Goal: Task Accomplishment & Management: Use online tool/utility

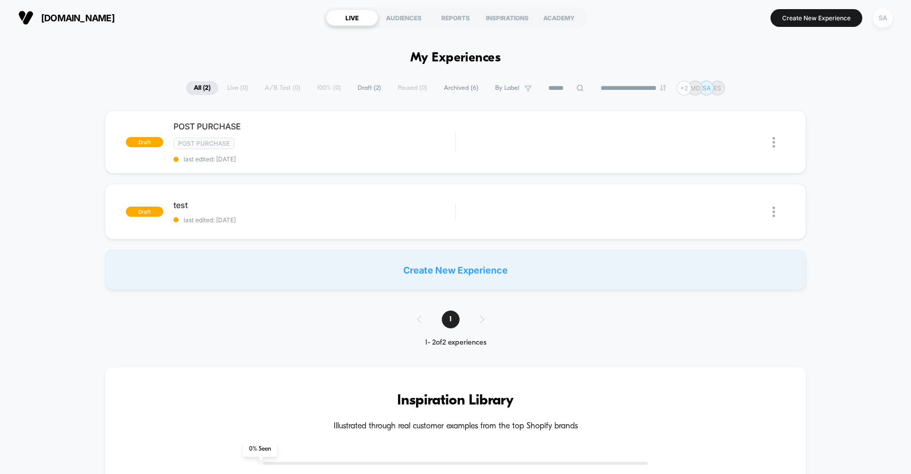
click at [888, 17] on div "SA" at bounding box center [883, 18] width 20 height 20
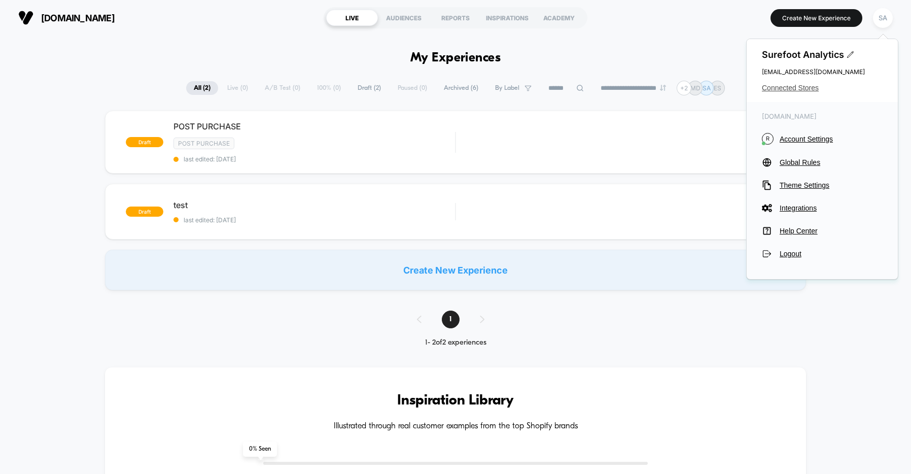
click at [814, 87] on span "Connected Stores" at bounding box center [822, 88] width 121 height 8
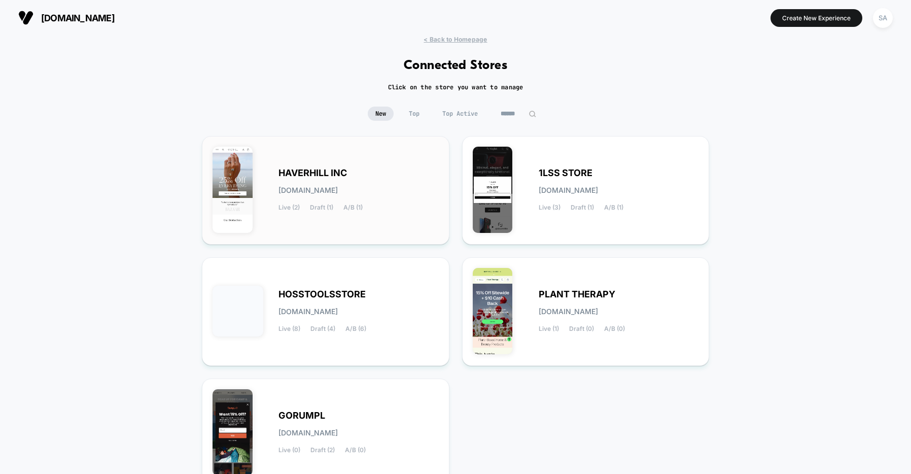
click at [366, 165] on div "HAVERHILL INC haverhill-inc.myshopify.com Live (2) Draft (1) A/B (1)" at bounding box center [326, 190] width 226 height 87
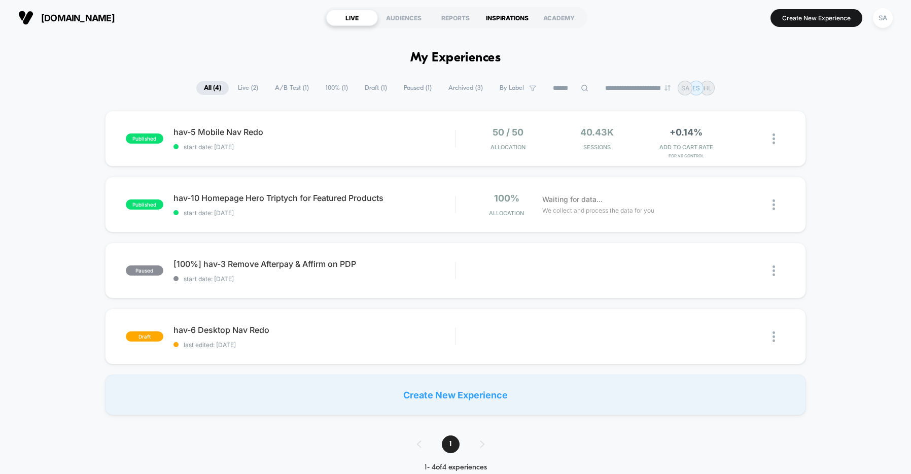
click at [504, 19] on div "INSPIRATIONS" at bounding box center [508, 18] width 52 height 16
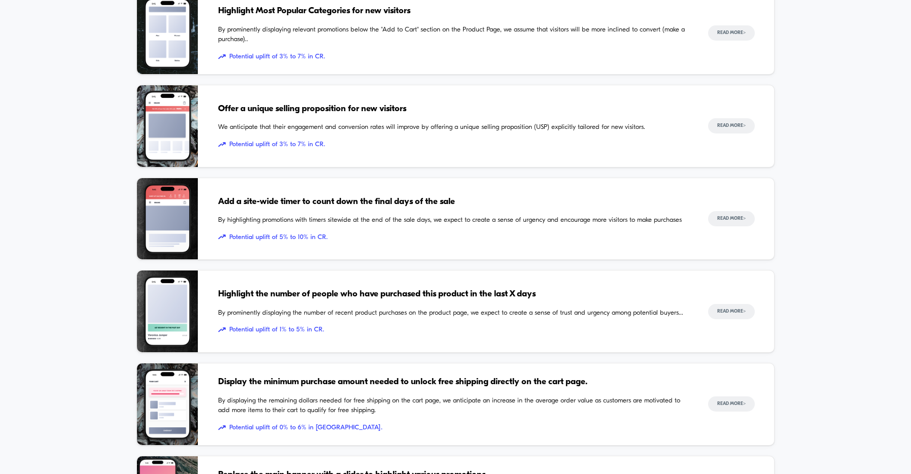
scroll to position [586, 0]
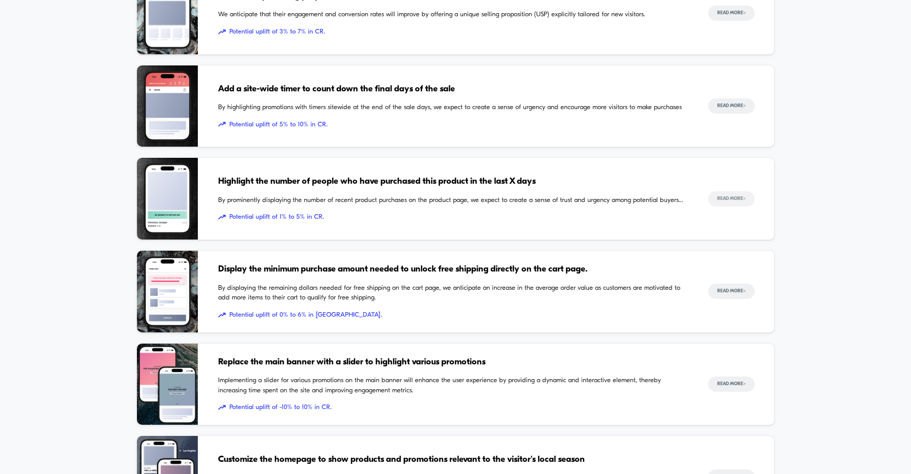
click at [721, 199] on button "Read More >" at bounding box center [731, 198] width 47 height 15
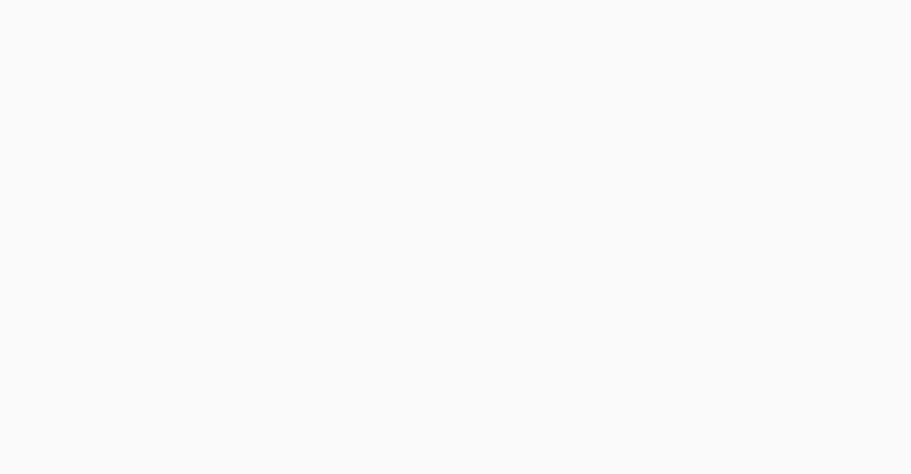
scroll to position [1002, 0]
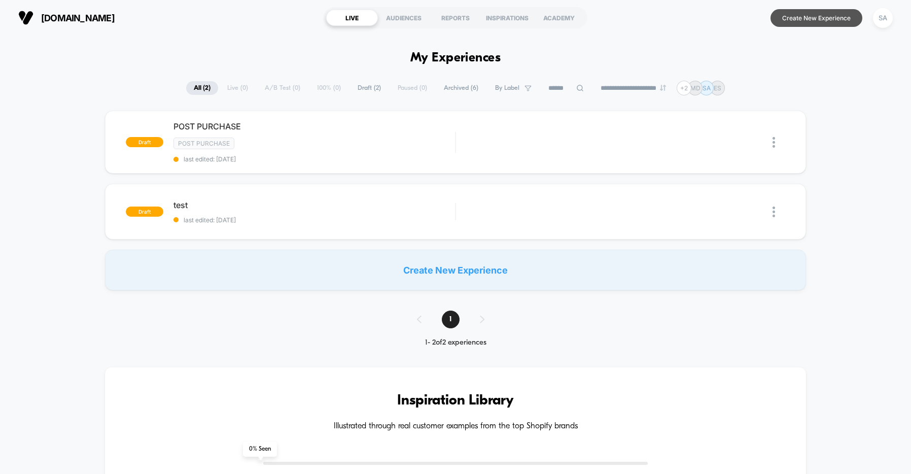
click at [814, 20] on button "Create New Experience" at bounding box center [817, 18] width 92 height 18
click at [85, 16] on span "[DOMAIN_NAME]" at bounding box center [78, 18] width 74 height 11
click at [888, 14] on div "SA" at bounding box center [883, 18] width 20 height 20
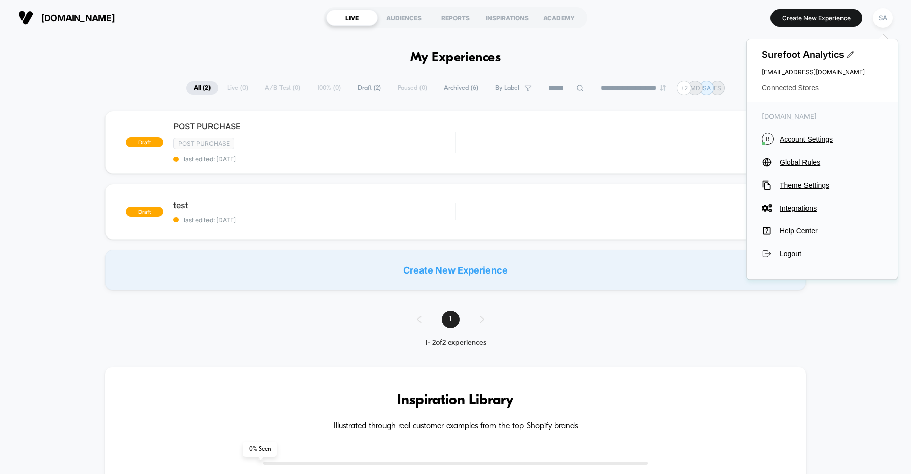
click at [803, 85] on span "Connected Stores" at bounding box center [822, 88] width 121 height 8
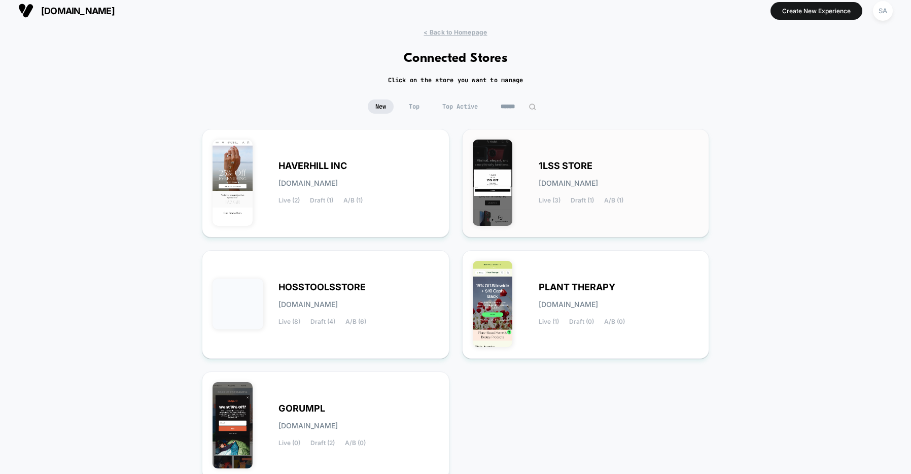
scroll to position [16, 0]
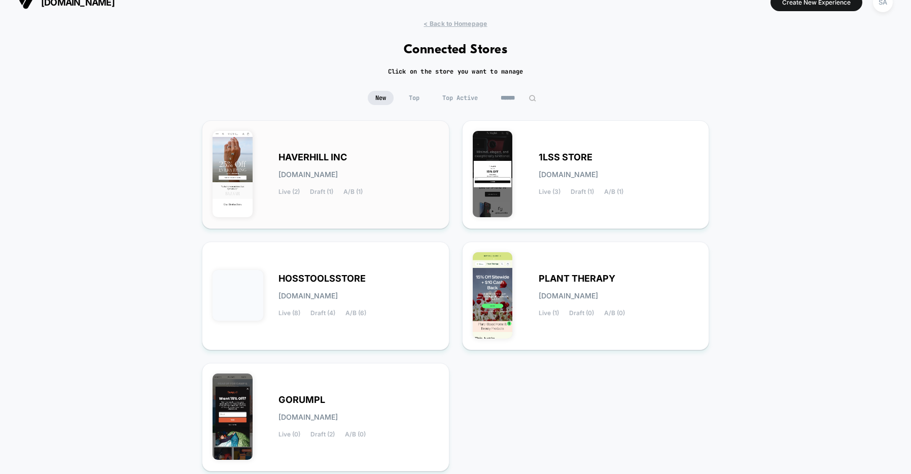
click at [300, 143] on div "HAVERHILL INC haverhill-inc.myshopify.com Live (2) Draft (1) A/B (1)" at bounding box center [326, 174] width 226 height 87
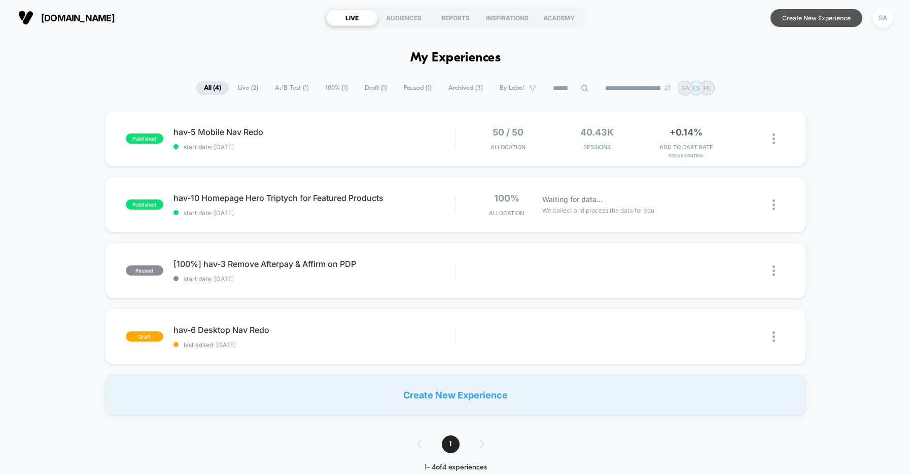
click at [811, 20] on button "Create New Experience" at bounding box center [817, 18] width 92 height 18
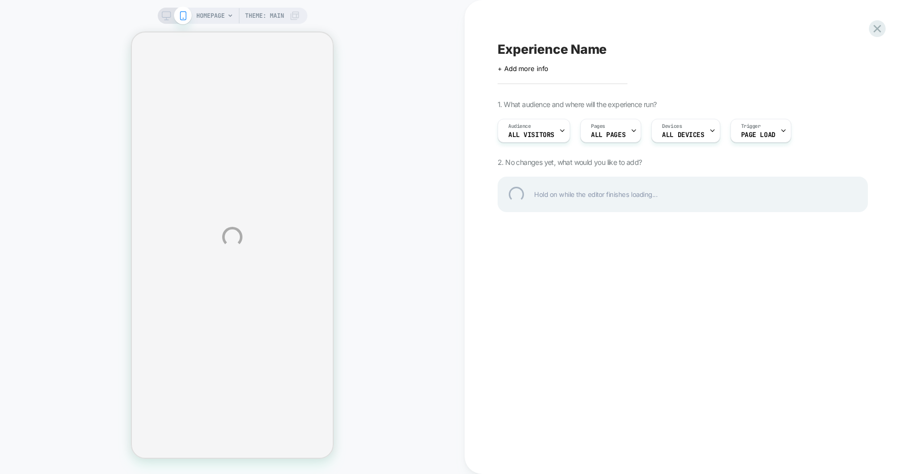
click at [631, 131] on div "HOMEPAGE Theme: MAIN Experience Name Click to edit experience details + Add mor…" at bounding box center [455, 237] width 911 height 474
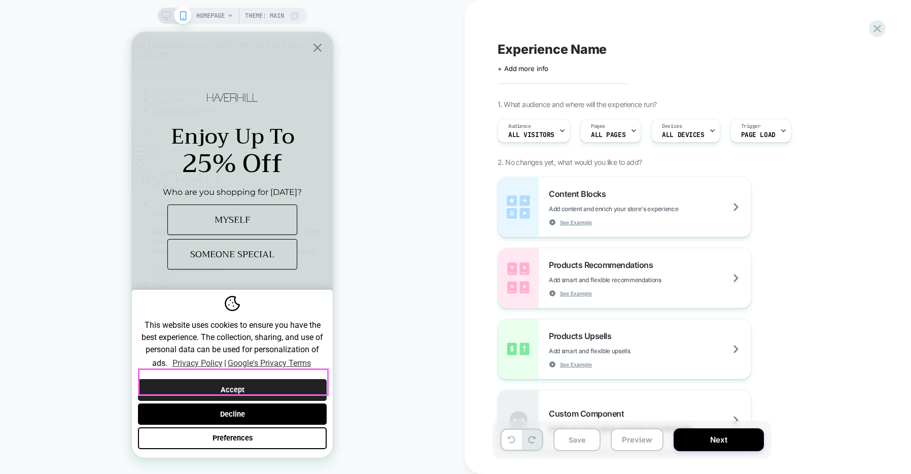
click at [278, 381] on button "Accept" at bounding box center [232, 390] width 189 height 22
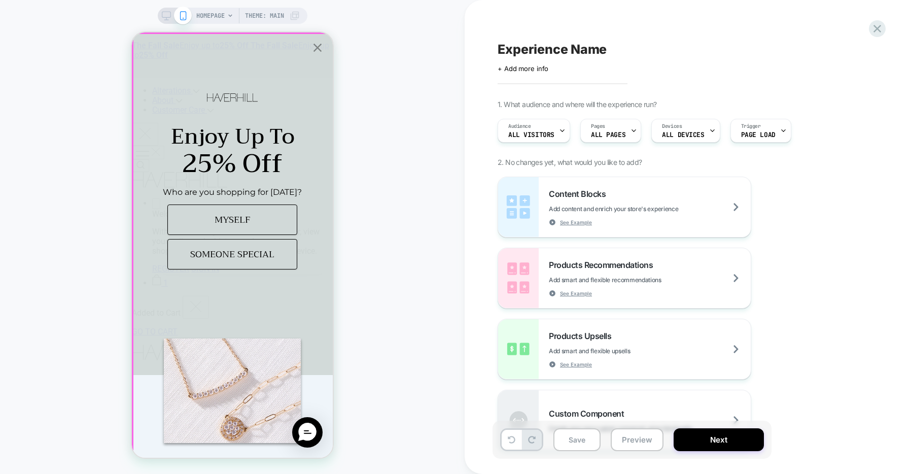
click at [321, 50] on icon "Close popup" at bounding box center [318, 48] width 14 height 14
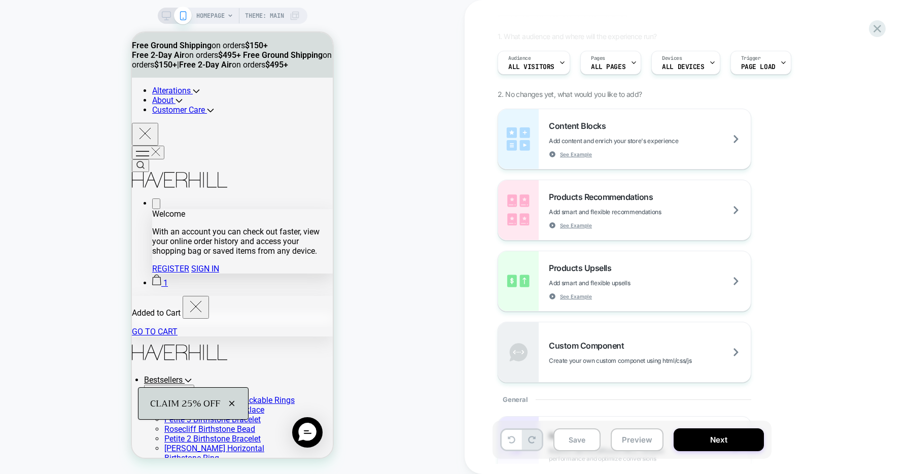
scroll to position [67, 0]
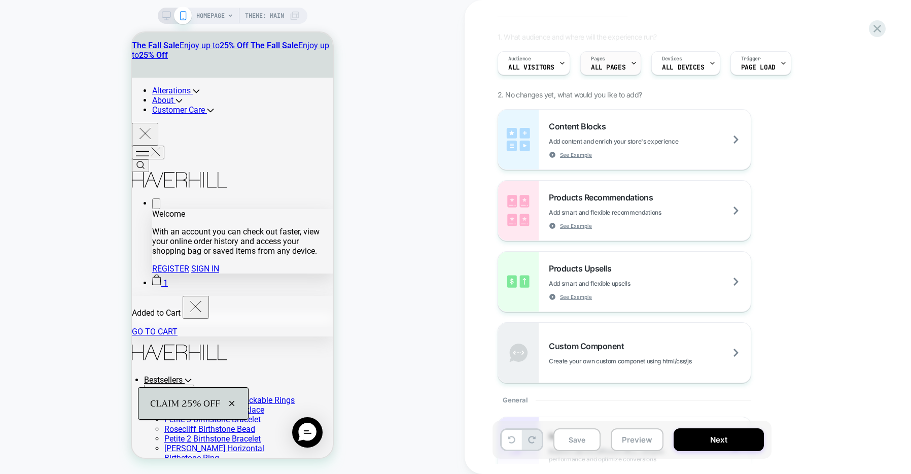
click at [611, 62] on div "Pages ALL PAGES" at bounding box center [608, 63] width 55 height 23
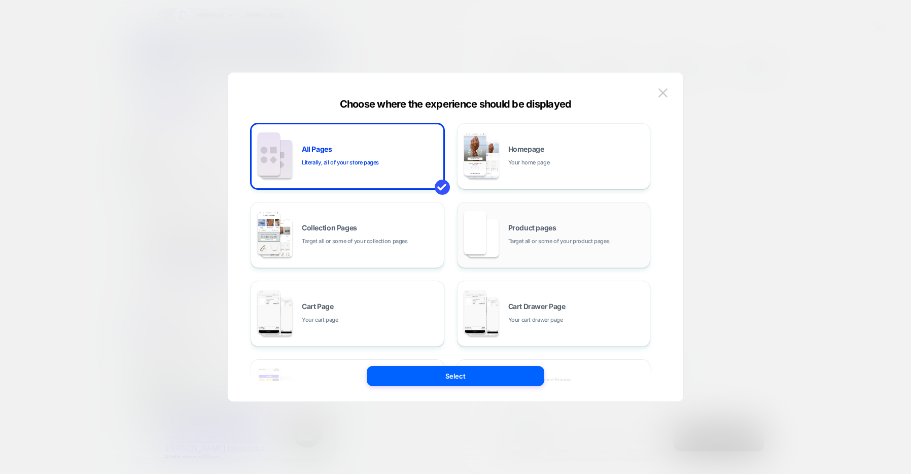
click at [515, 233] on div "Product pages Target all or some of your product pages" at bounding box center [577, 235] width 137 height 22
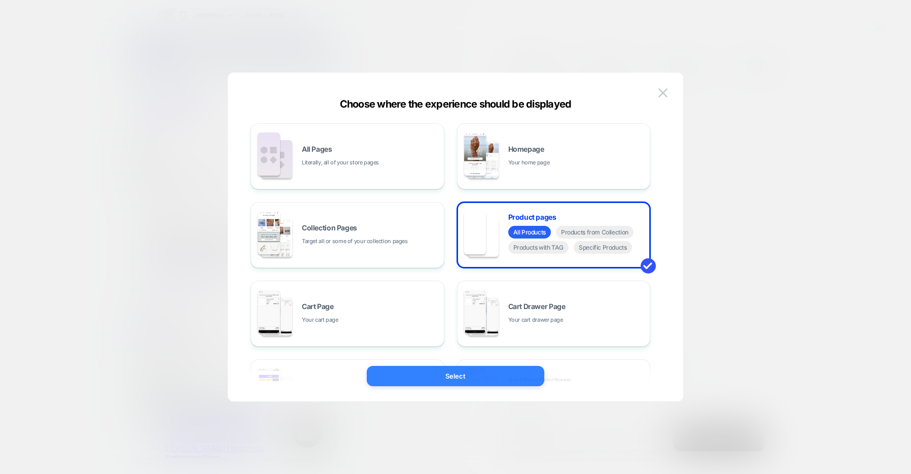
click at [476, 380] on button "Select" at bounding box center [456, 376] width 178 height 20
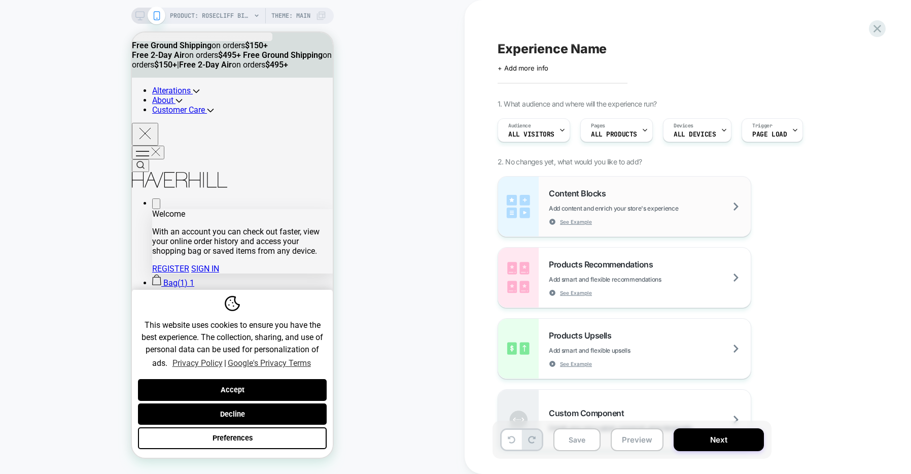
scroll to position [0, 0]
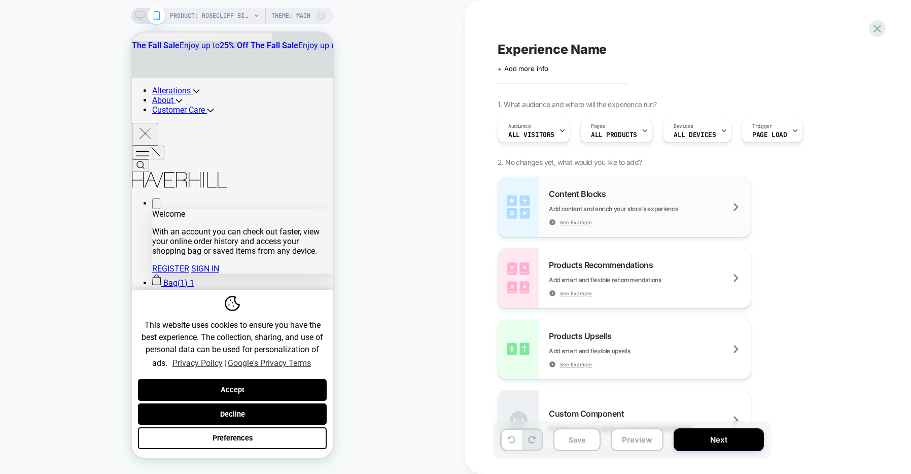
click at [732, 209] on div "Content Blocks Add content and enrich your store's experience See Example" at bounding box center [650, 207] width 202 height 37
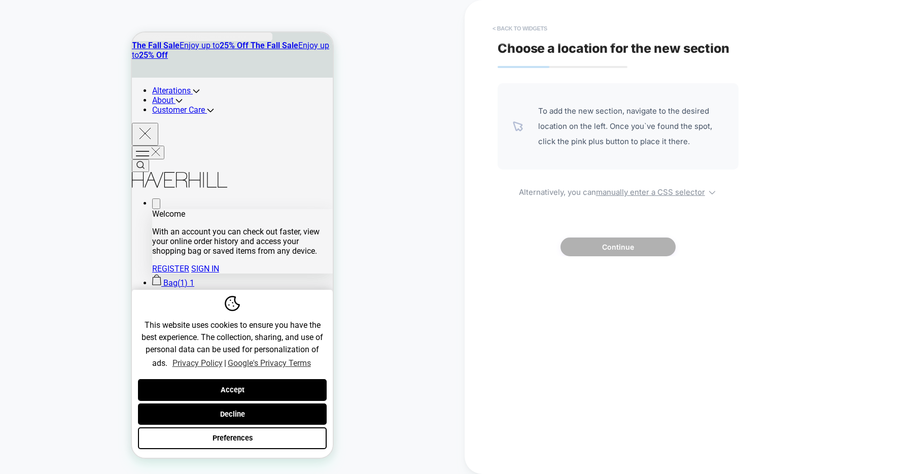
click at [534, 27] on button "< Back to widgets" at bounding box center [520, 28] width 65 height 16
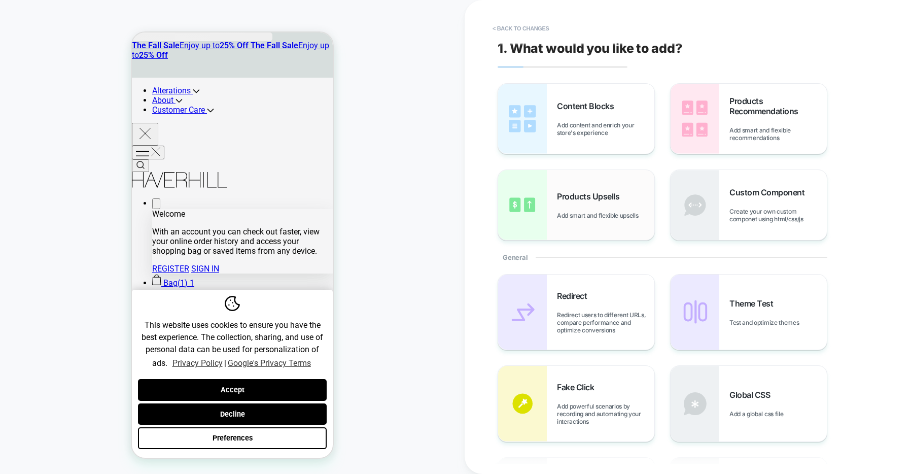
click at [570, 193] on span "Products Upsells" at bounding box center [590, 196] width 67 height 10
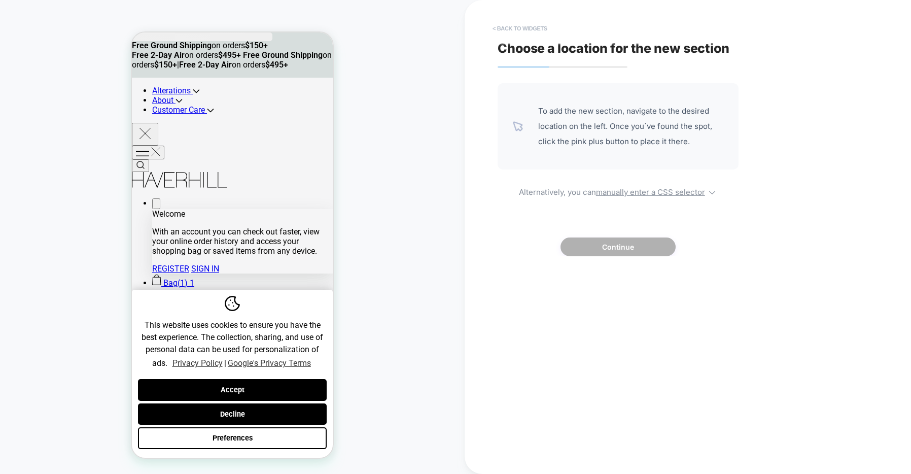
click at [518, 27] on button "< Back to widgets" at bounding box center [520, 28] width 65 height 16
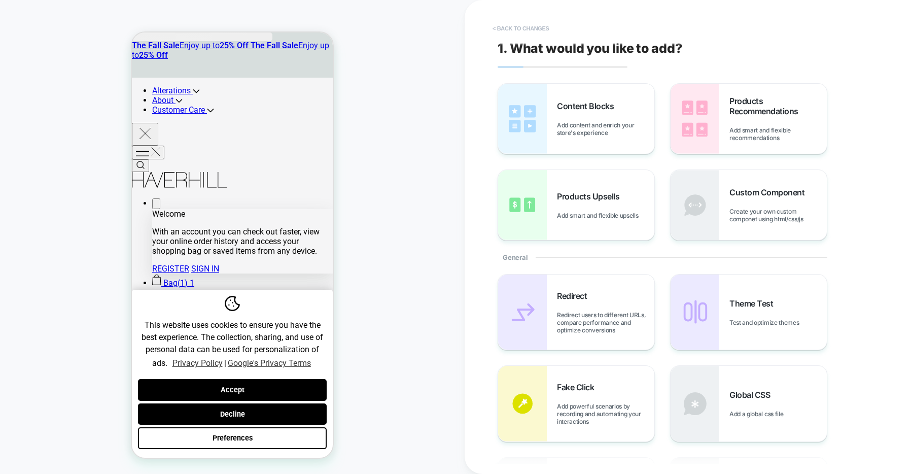
scroll to position [16, 0]
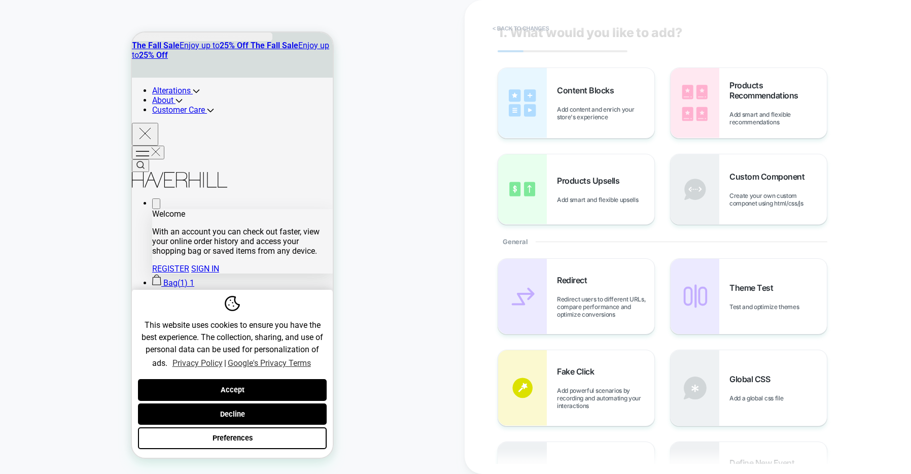
click at [537, 27] on button "< Back to changes" at bounding box center [521, 28] width 67 height 16
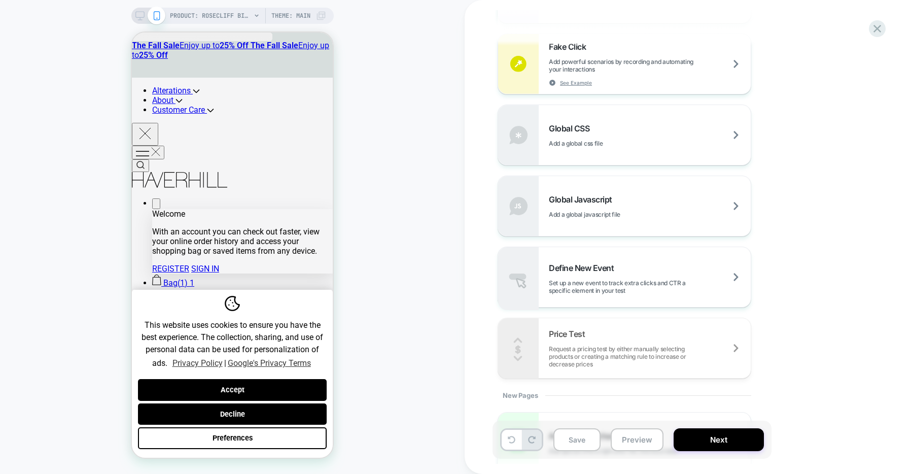
scroll to position [565, 0]
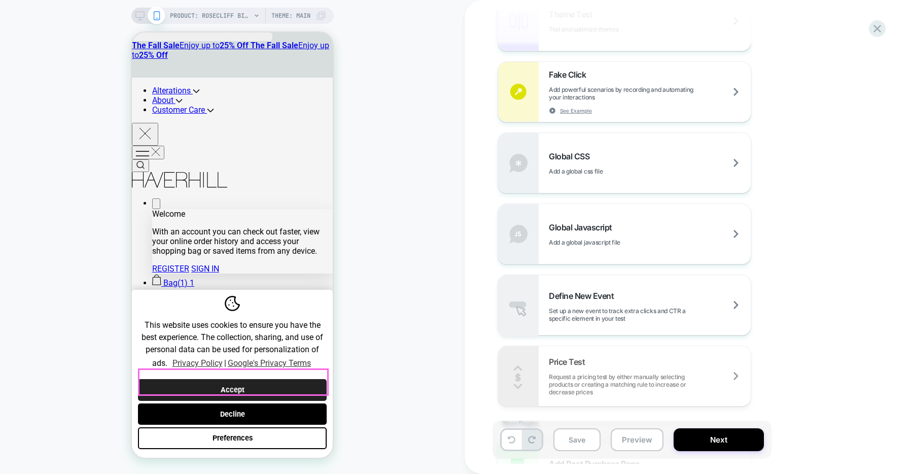
click at [253, 379] on button "Accept" at bounding box center [232, 390] width 189 height 22
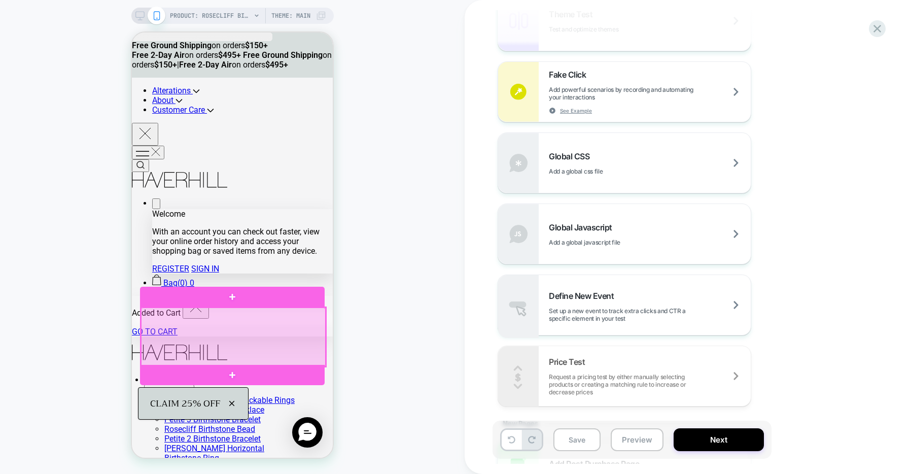
click at [195, 341] on div at bounding box center [233, 337] width 185 height 59
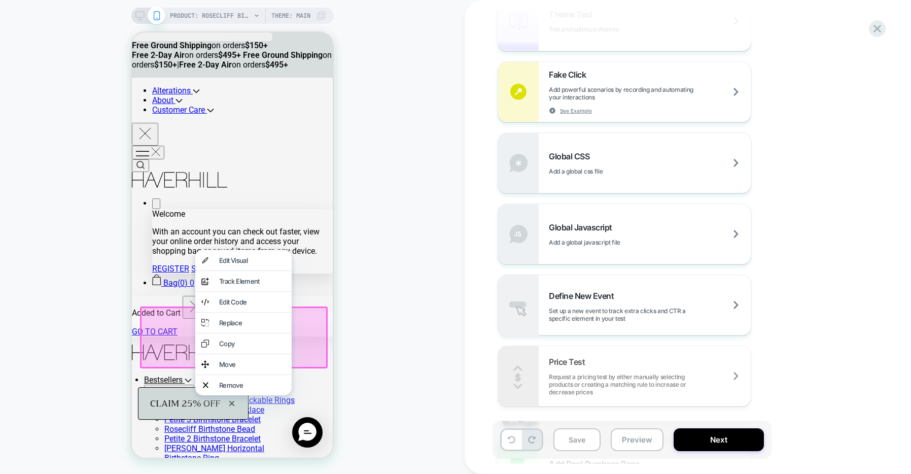
click at [361, 311] on div "PRODUCT: Rosecliff Birthstone Stackable Ring in 14k Gold [personalized] PRODUCT…" at bounding box center [232, 237] width 465 height 454
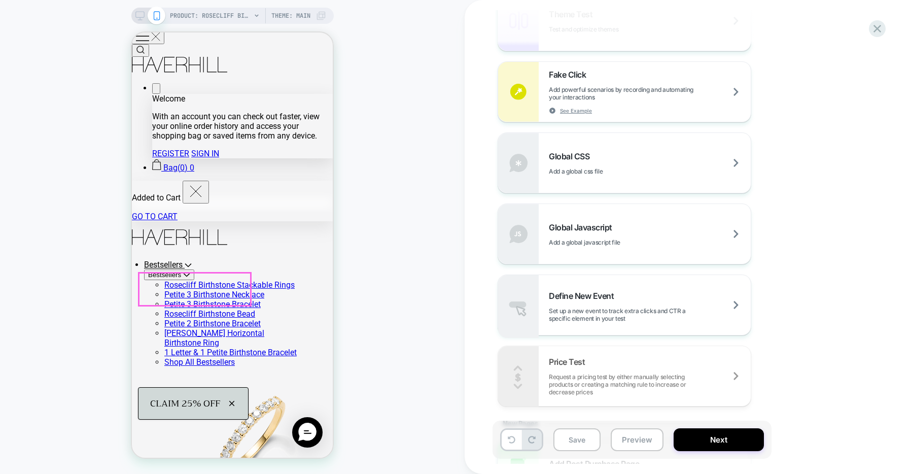
scroll to position [250, 0]
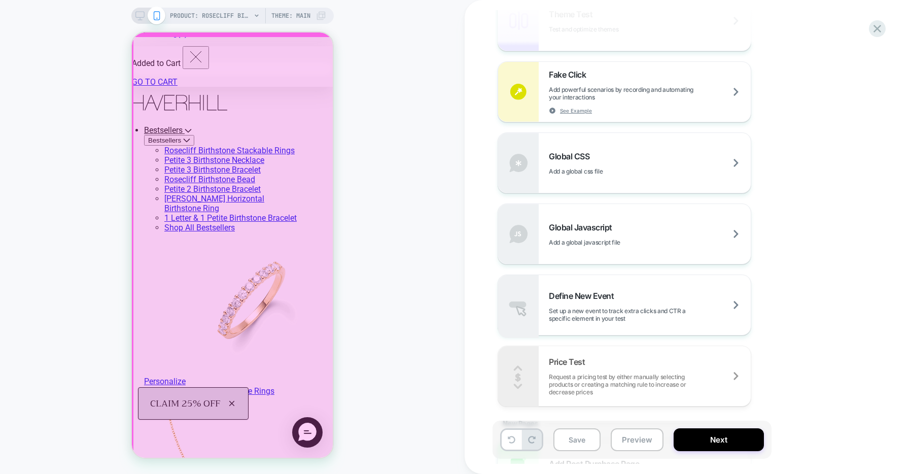
click at [294, 244] on div at bounding box center [233, 311] width 201 height 549
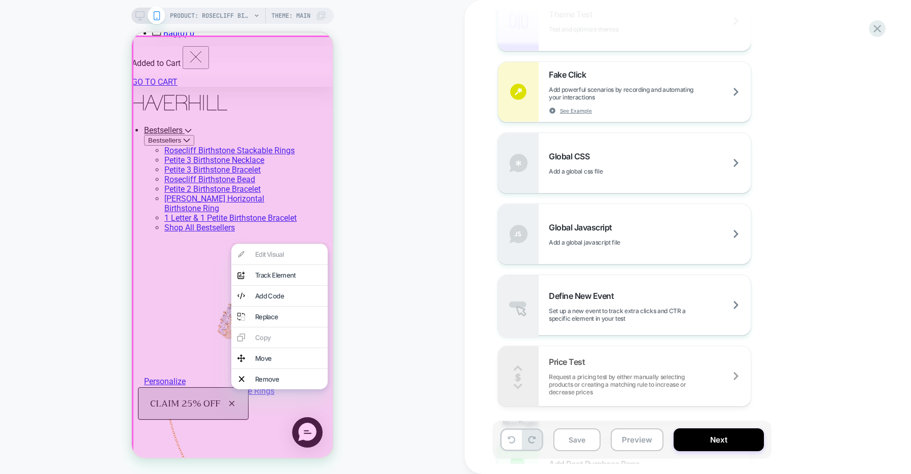
click at [347, 238] on div "PRODUCT: Rosecliff Birthstone Stackable Ring in 14k Gold [personalized] PRODUCT…" at bounding box center [232, 237] width 465 height 454
click at [314, 221] on div at bounding box center [234, 312] width 204 height 552
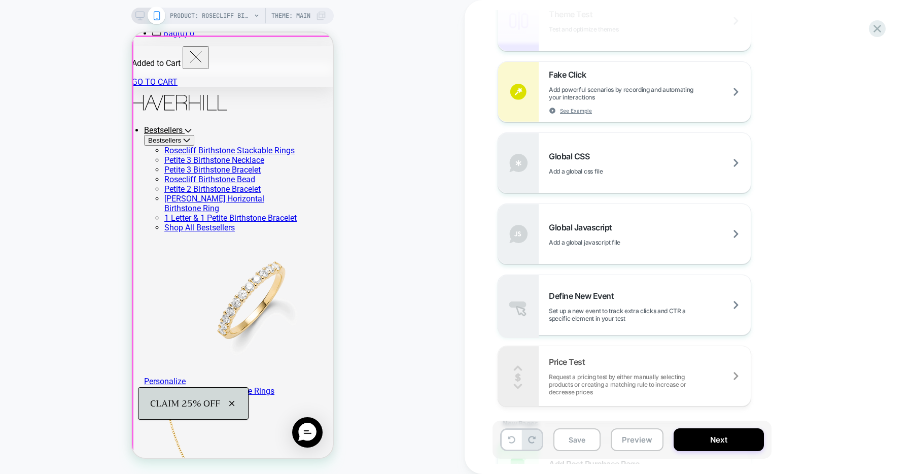
click at [314, 221] on div at bounding box center [233, 311] width 201 height 549
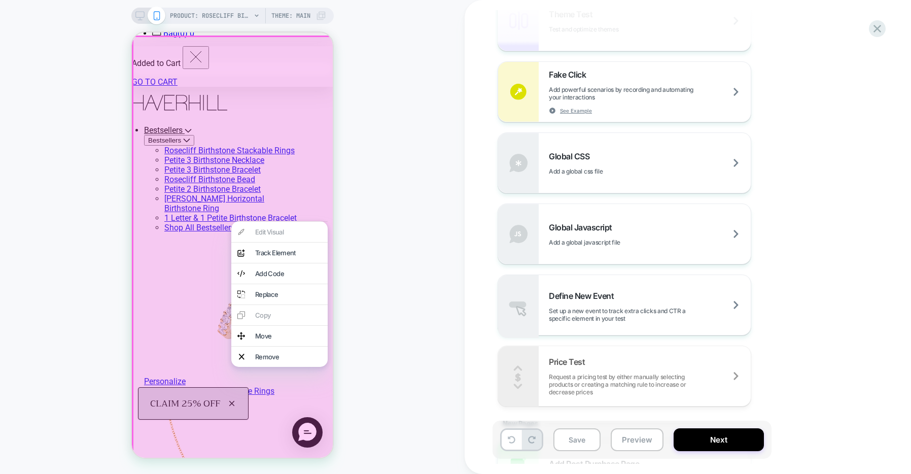
click at [378, 223] on div "PRODUCT: Rosecliff Birthstone Stackable Ring in 14k Gold [personalized] PRODUCT…" at bounding box center [232, 237] width 465 height 454
click at [401, 321] on div "PRODUCT: Rosecliff Birthstone Stackable Ring in 14k Gold [personalized] PRODUCT…" at bounding box center [232, 237] width 465 height 454
click at [350, 171] on div "PRODUCT: Rosecliff Birthstone Stackable Ring in 14k Gold [personalized] PRODUCT…" at bounding box center [232, 237] width 465 height 454
click at [193, 126] on div at bounding box center [234, 312] width 204 height 552
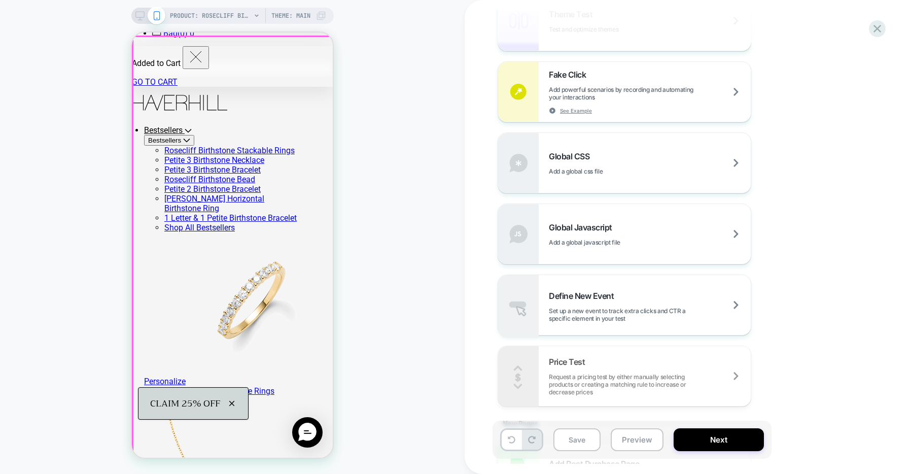
click at [193, 128] on div at bounding box center [233, 311] width 201 height 549
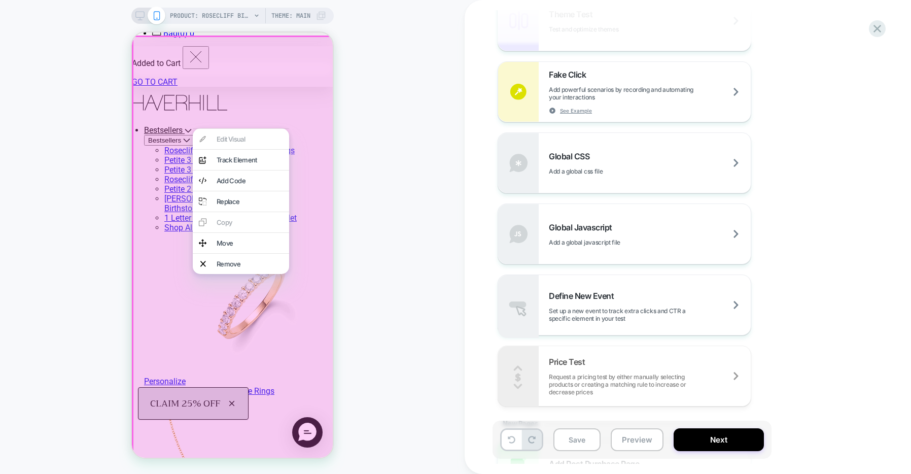
click at [193, 128] on div at bounding box center [241, 128] width 96 height 1
click at [389, 145] on div "PRODUCT: Rosecliff Birthstone Stackable Ring in 14k Gold [personalized] PRODUCT…" at bounding box center [232, 237] width 465 height 454
click at [185, 94] on div at bounding box center [234, 312] width 204 height 552
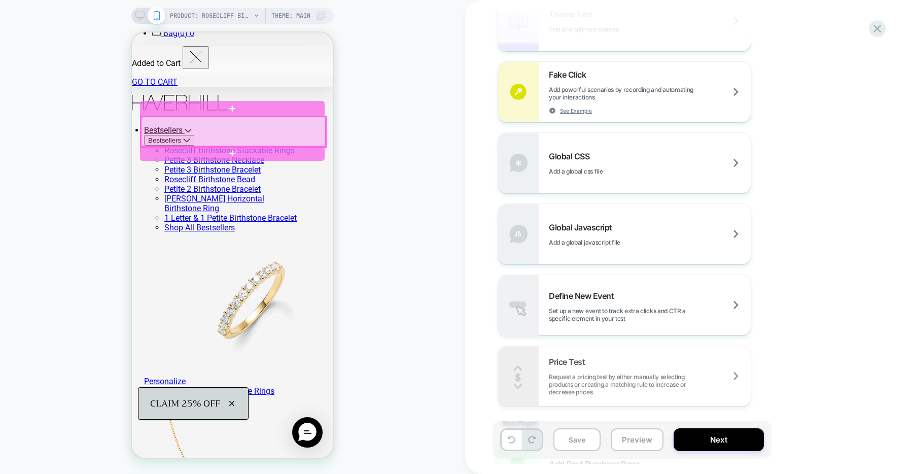
click at [230, 139] on div at bounding box center [233, 132] width 185 height 30
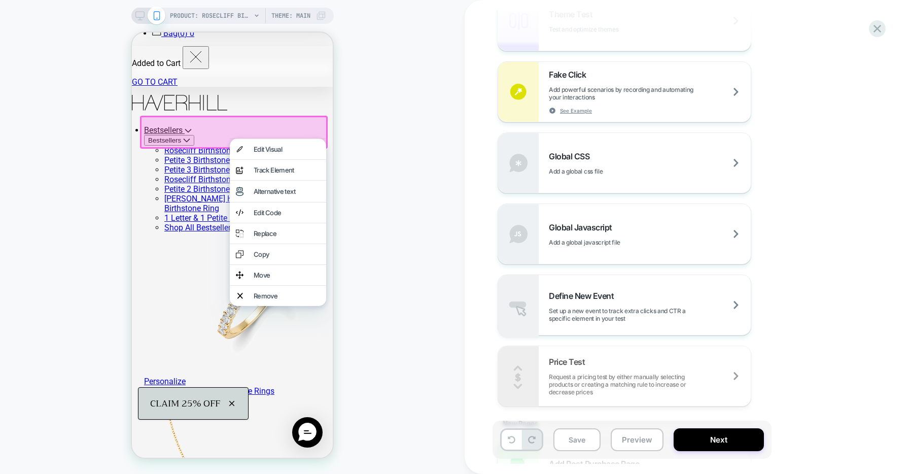
click at [346, 143] on div "PRODUCT: Rosecliff Birthstone Stackable Ring in 14k Gold [personalized] PRODUCT…" at bounding box center [232, 237] width 465 height 454
click at [360, 140] on div "PRODUCT: Rosecliff Birthstone Stackable Ring in 14k Gold [personalized] PRODUCT…" at bounding box center [232, 237] width 465 height 454
click at [185, 141] on div at bounding box center [234, 132] width 188 height 33
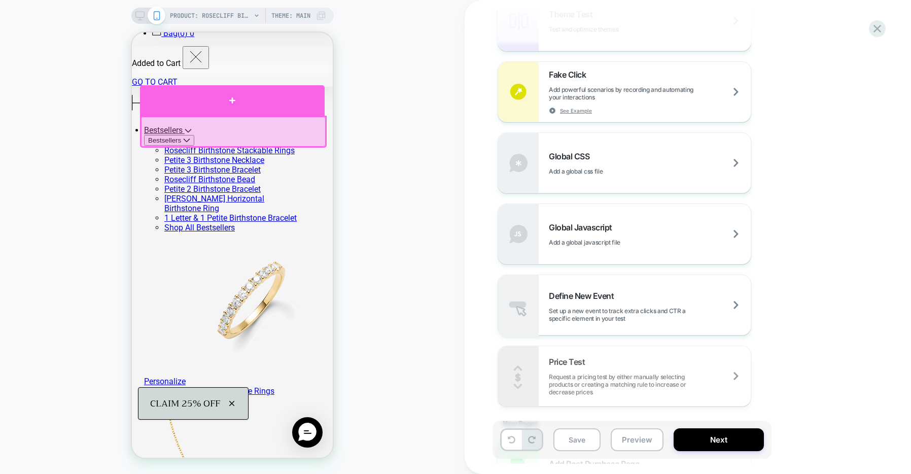
click at [232, 100] on div at bounding box center [232, 100] width 185 height 30
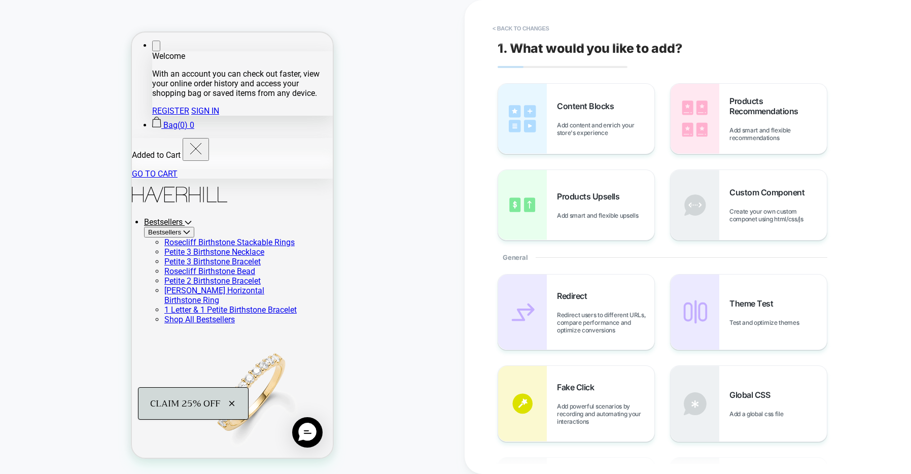
scroll to position [141, 0]
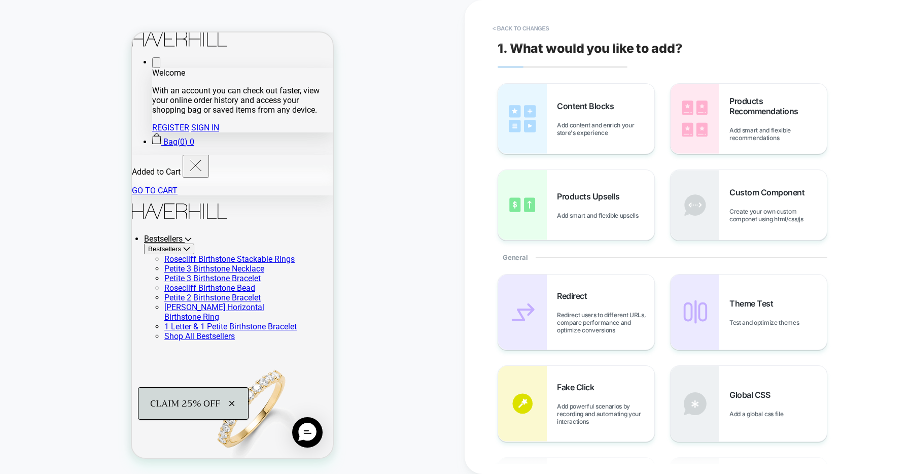
click at [596, 116] on div "Content Blocks Add content and enrich your store's experience" at bounding box center [605, 119] width 97 height 36
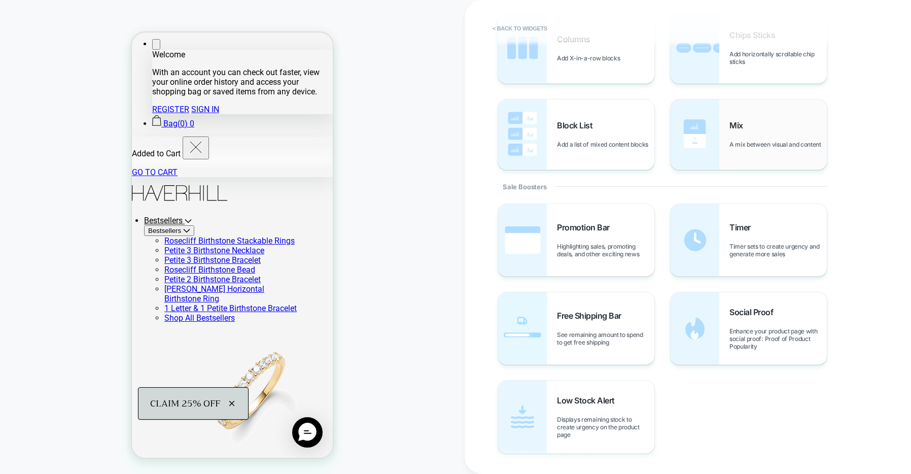
scroll to position [379, 0]
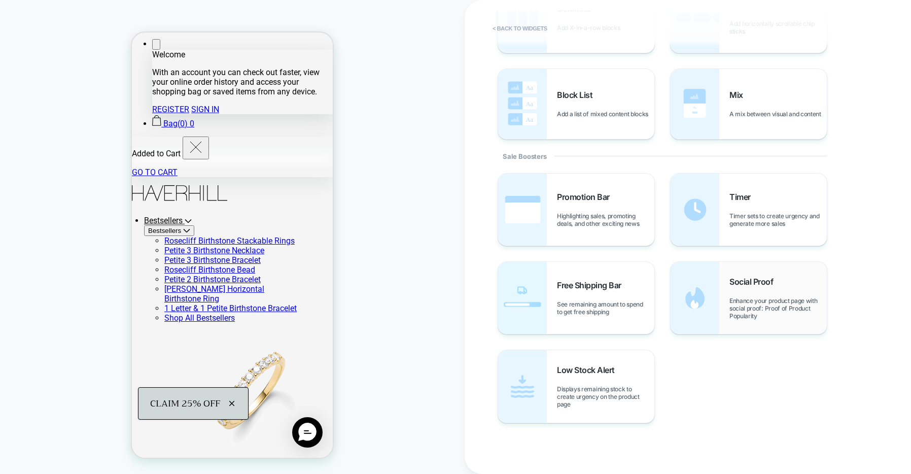
click at [744, 276] on div "Social Proof Enhance your product page with social proof: Proof of Product Popu…" at bounding box center [749, 298] width 156 height 72
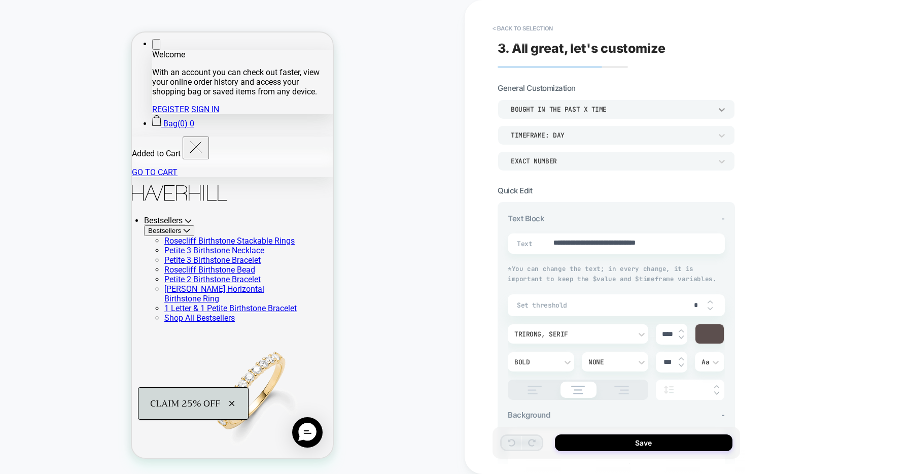
click at [723, 110] on icon at bounding box center [722, 110] width 10 height 10
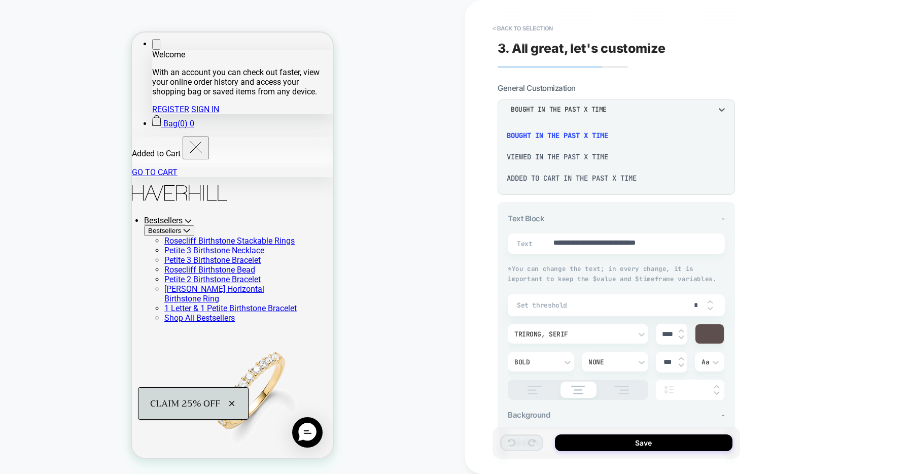
click at [588, 137] on div "bought in the past x time" at bounding box center [616, 135] width 229 height 21
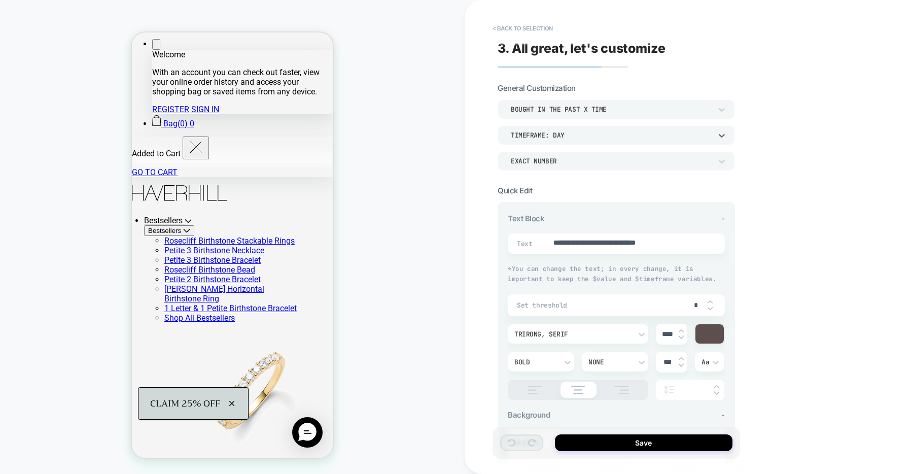
click at [708, 137] on div "TIMEFRAME: day" at bounding box center [611, 135] width 201 height 9
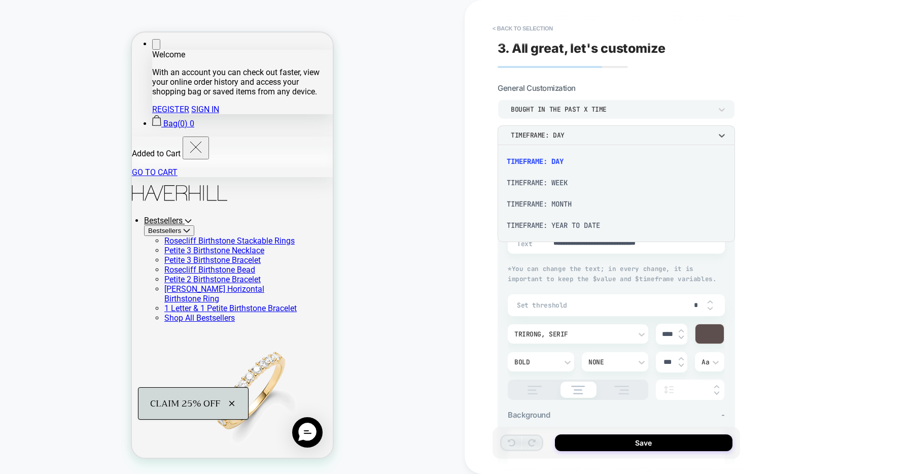
click at [572, 201] on div "TIMEFRAME: MONTH" at bounding box center [616, 203] width 229 height 21
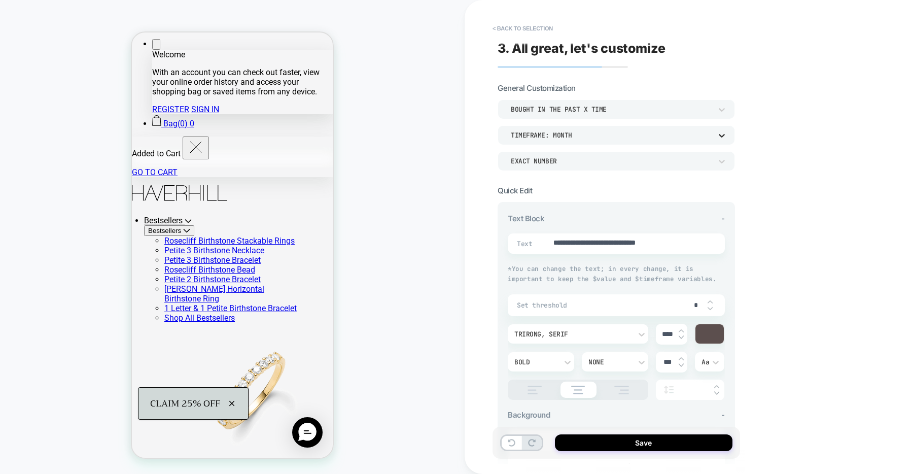
click at [726, 133] on icon at bounding box center [722, 135] width 10 height 10
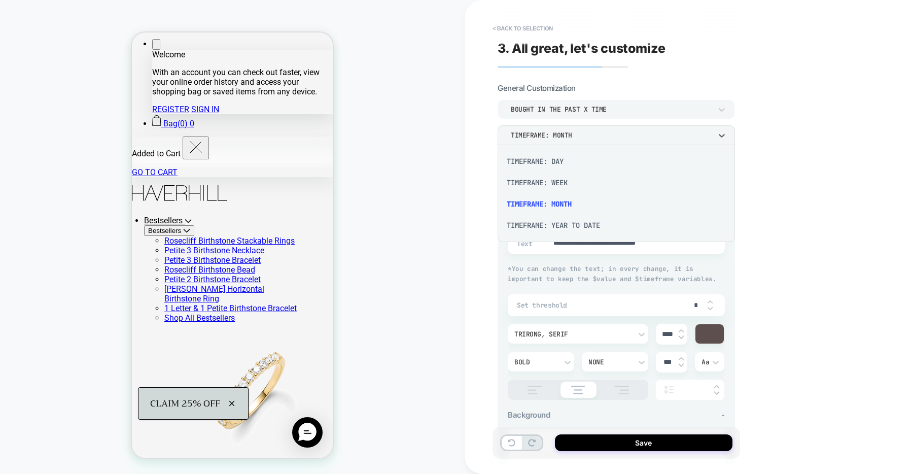
click at [790, 167] on div at bounding box center [455, 237] width 911 height 474
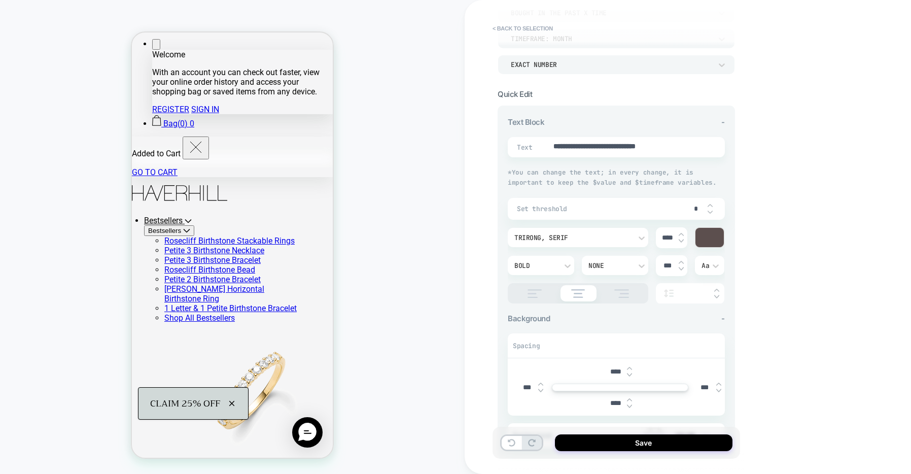
scroll to position [138, 0]
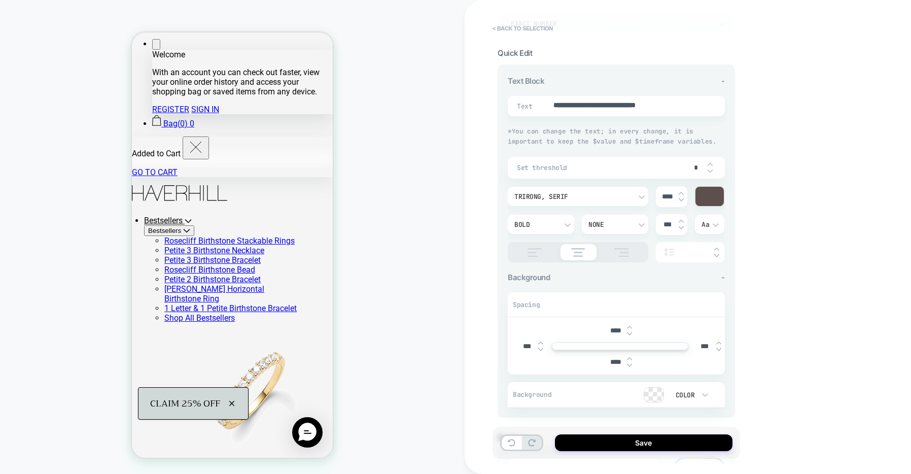
click at [712, 165] on img at bounding box center [710, 164] width 5 height 4
type textarea "*"
type input "*"
click at [711, 164] on img at bounding box center [710, 164] width 5 height 4
type textarea "*"
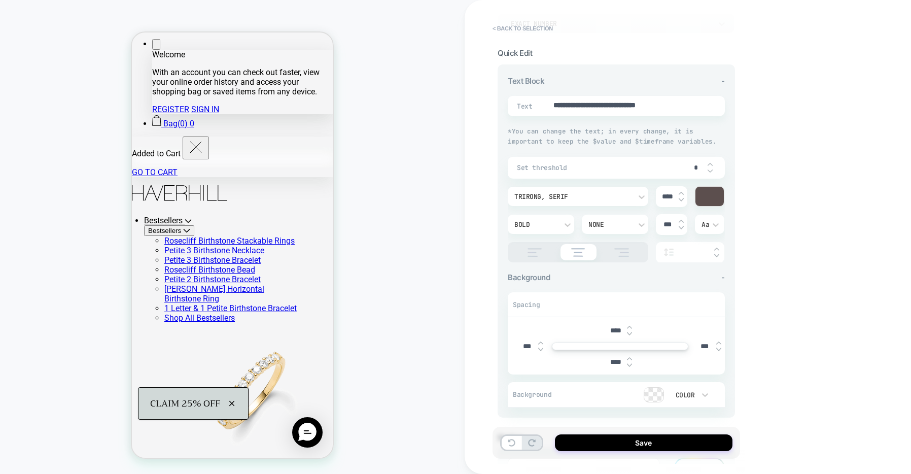
type input "*"
click at [711, 164] on img at bounding box center [710, 164] width 5 height 4
type textarea "*"
type input "*"
click at [711, 164] on img at bounding box center [710, 164] width 5 height 4
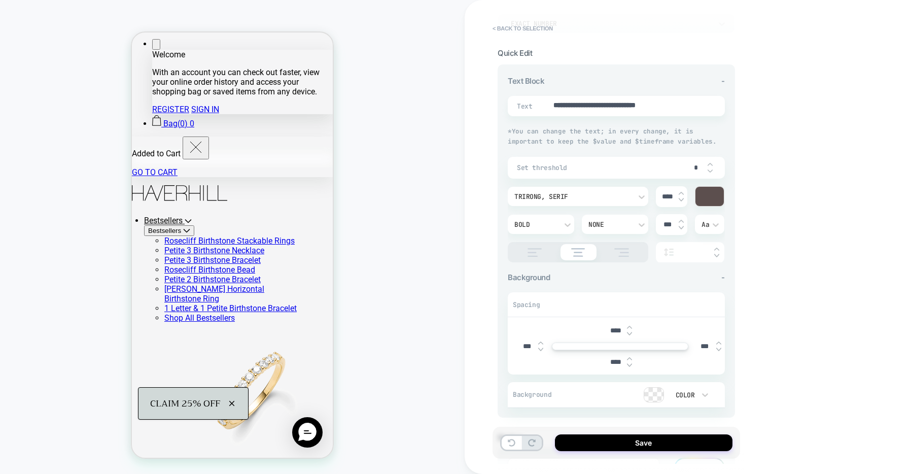
type textarea "*"
type input "*"
click at [711, 164] on img at bounding box center [710, 164] width 5 height 4
type textarea "*"
type input "*"
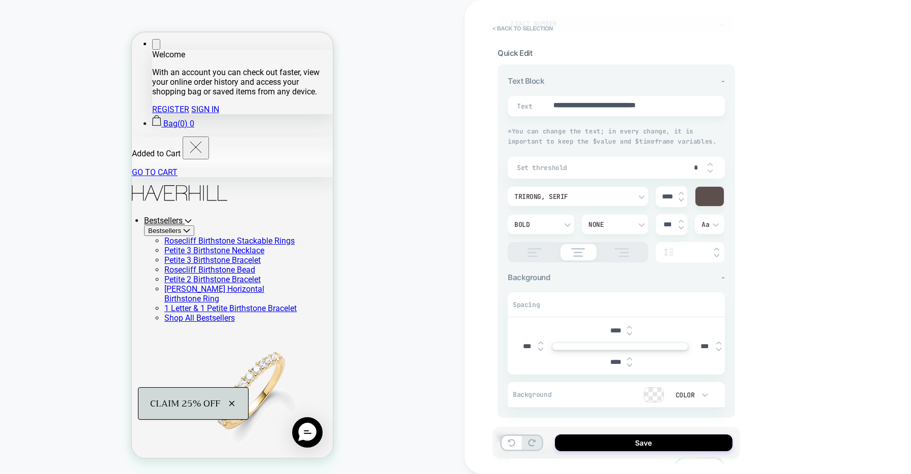
click at [711, 164] on img at bounding box center [710, 164] width 5 height 4
type textarea "*"
type input "*"
click at [711, 164] on img at bounding box center [710, 164] width 5 height 4
type textarea "*"
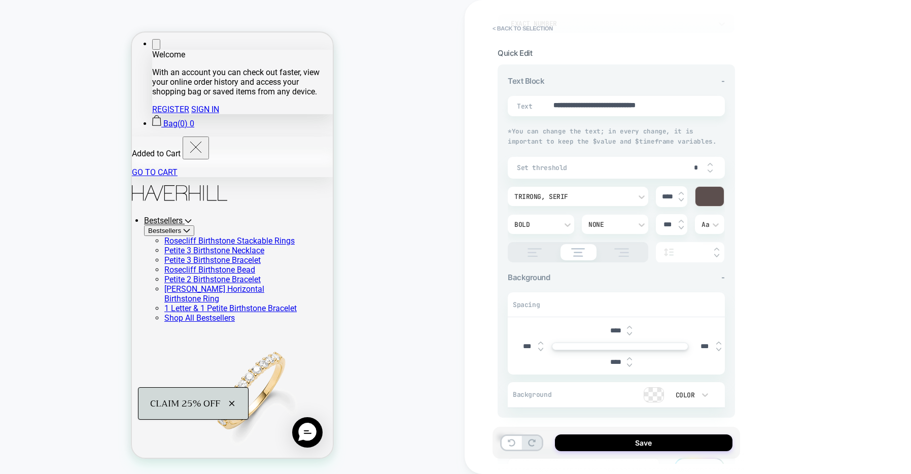
type input "*"
click at [711, 164] on img at bounding box center [710, 164] width 5 height 4
type textarea "*"
type input "*"
click at [711, 164] on img at bounding box center [710, 164] width 5 height 4
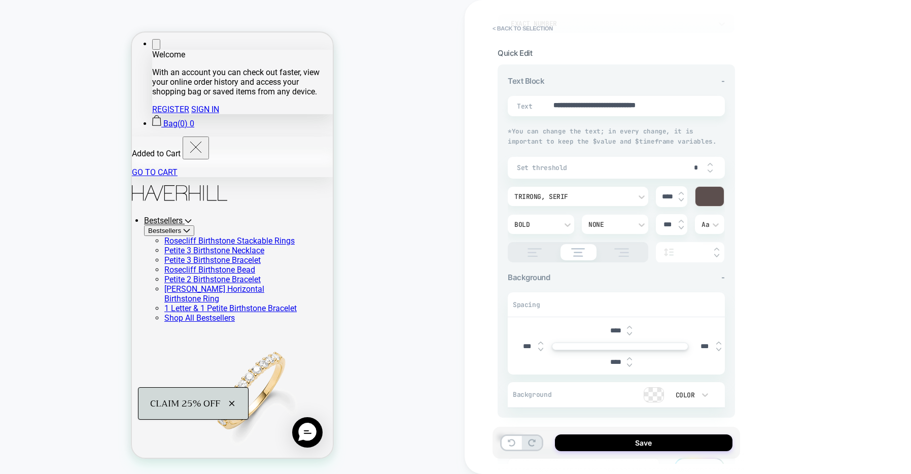
type textarea "*"
type input "*"
click at [711, 164] on img at bounding box center [710, 164] width 5 height 4
type textarea "*"
type input "**"
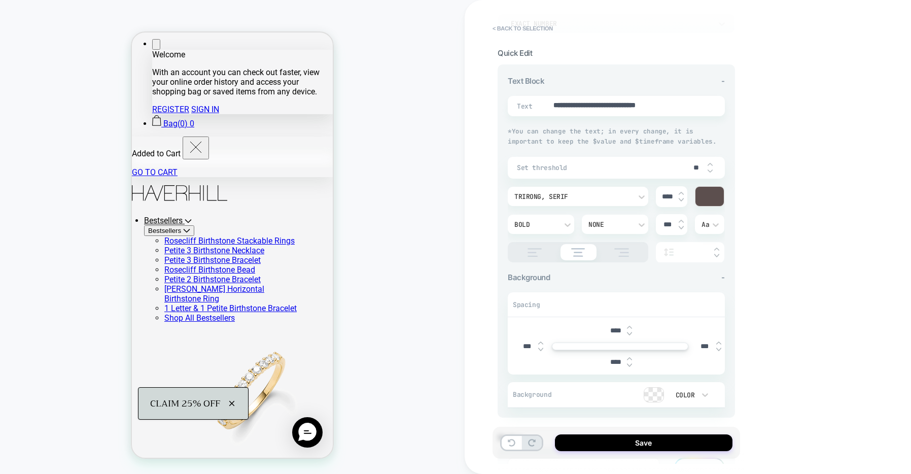
click at [711, 169] on img at bounding box center [710, 171] width 5 height 4
type textarea "*"
type input "*"
click at [711, 169] on img at bounding box center [710, 171] width 5 height 4
type textarea "*"
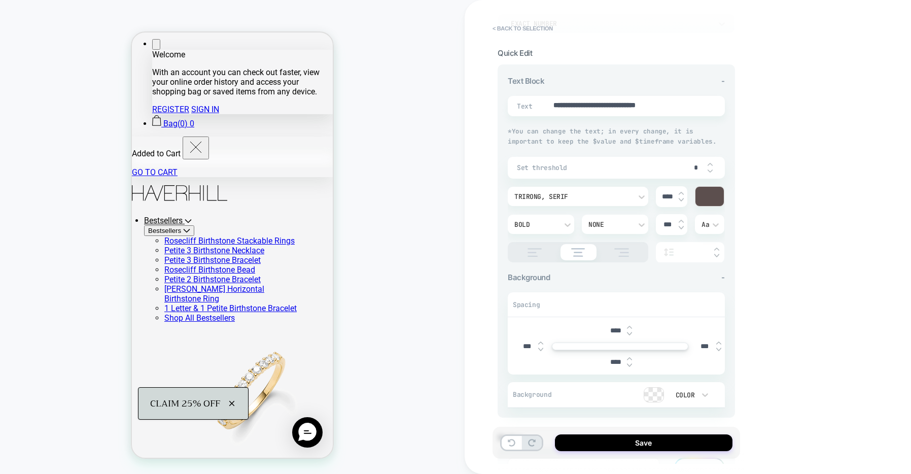
type input "*"
click at [713, 163] on img at bounding box center [710, 164] width 5 height 4
type textarea "*"
type input "*"
click at [713, 163] on img at bounding box center [710, 164] width 5 height 4
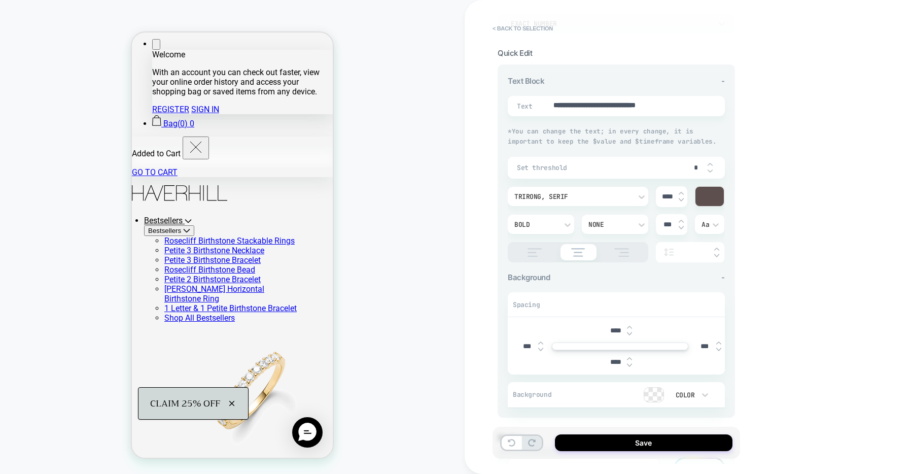
type textarea "*"
type input "**"
click at [671, 443] on button "Save" at bounding box center [644, 442] width 178 height 17
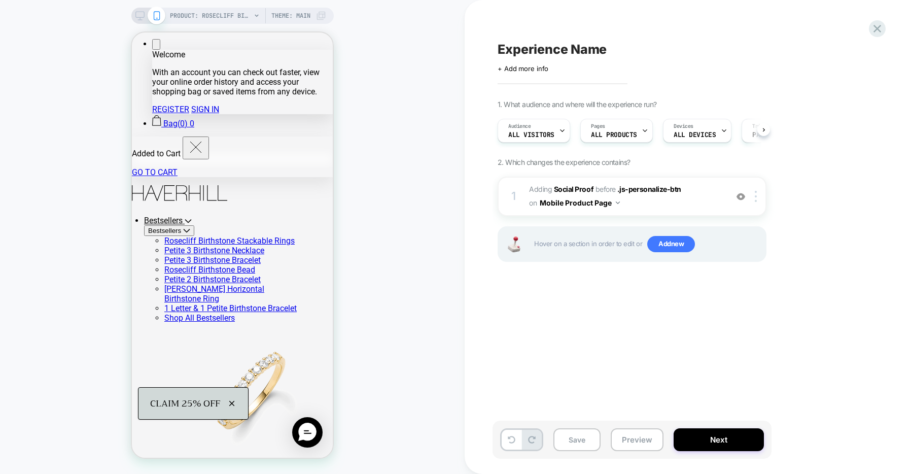
scroll to position [0, 1]
click at [599, 202] on button "Mobile Product Page" at bounding box center [580, 202] width 80 height 15
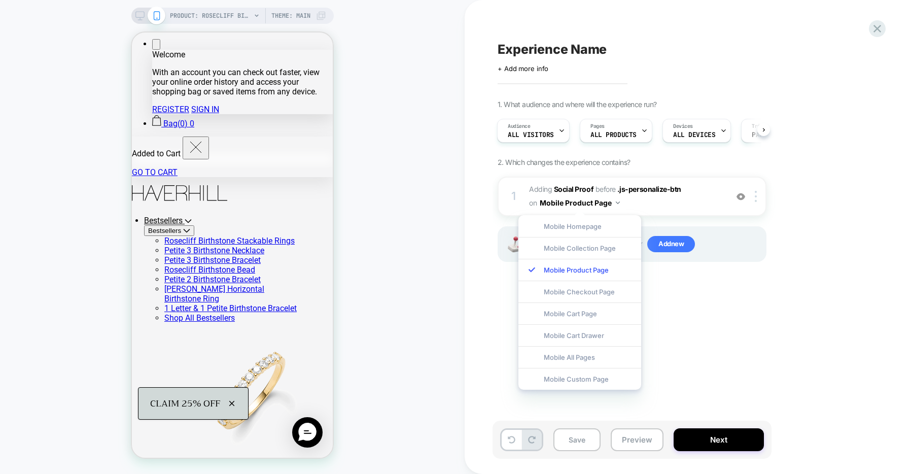
click at [697, 352] on div "Experience Name Click to edit experience details + Add more info 1. What audien…" at bounding box center [683, 237] width 381 height 454
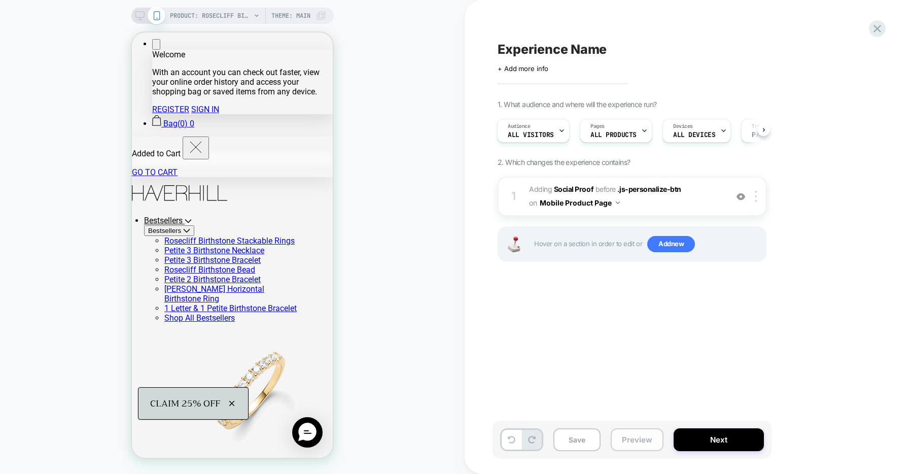
click at [635, 437] on button "Preview" at bounding box center [637, 439] width 53 height 23
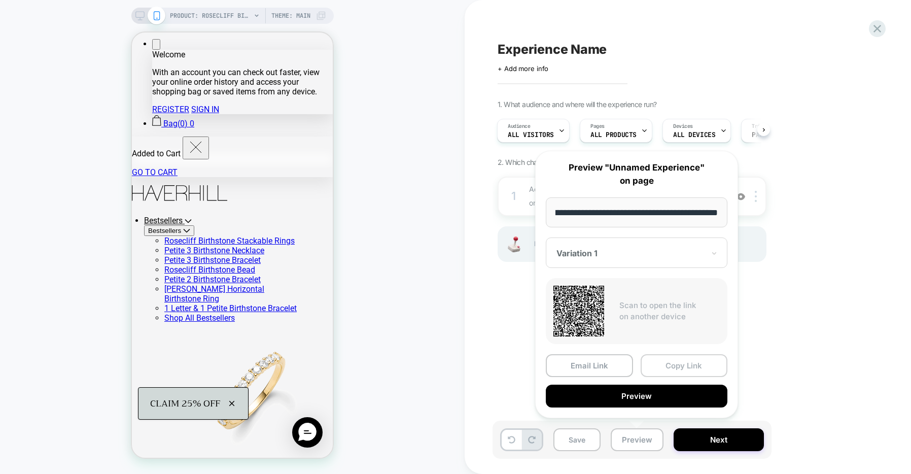
scroll to position [0, 0]
click at [662, 370] on button "Copy Link" at bounding box center [684, 365] width 87 height 23
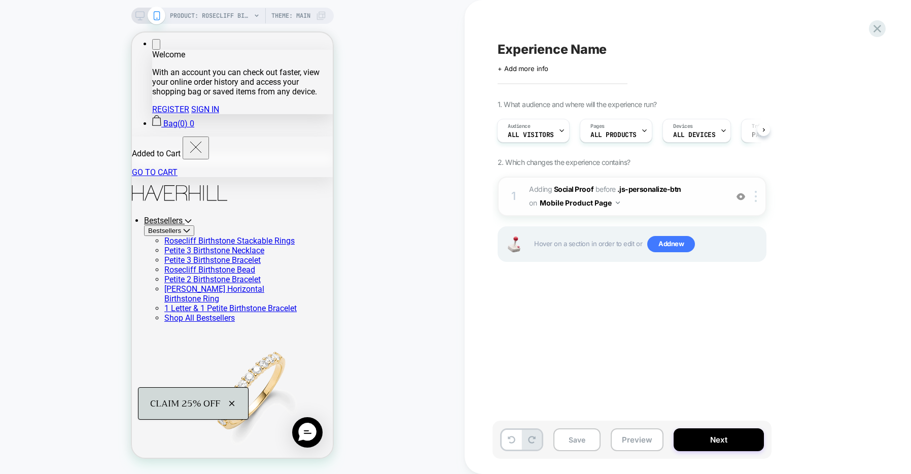
click at [707, 199] on span "#_loomi_addon_1758128750281 Adding Social Proof BEFORE .js-personalize-btn .js-…" at bounding box center [625, 196] width 193 height 27
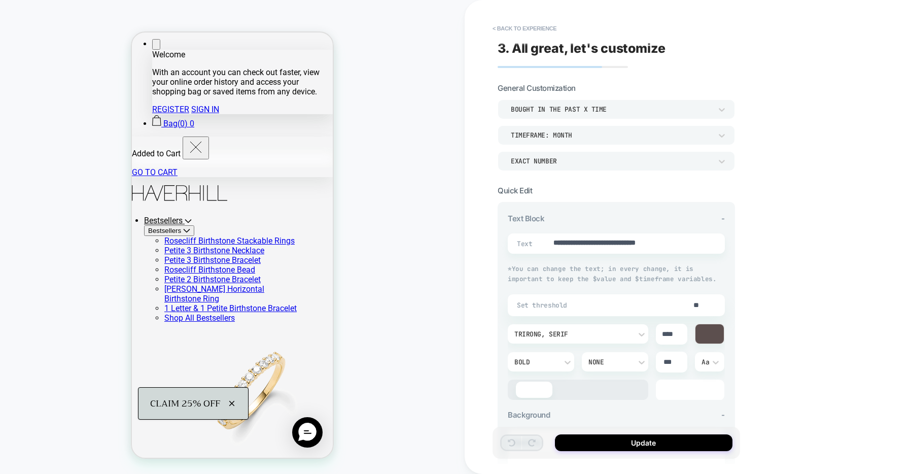
scroll to position [137, 0]
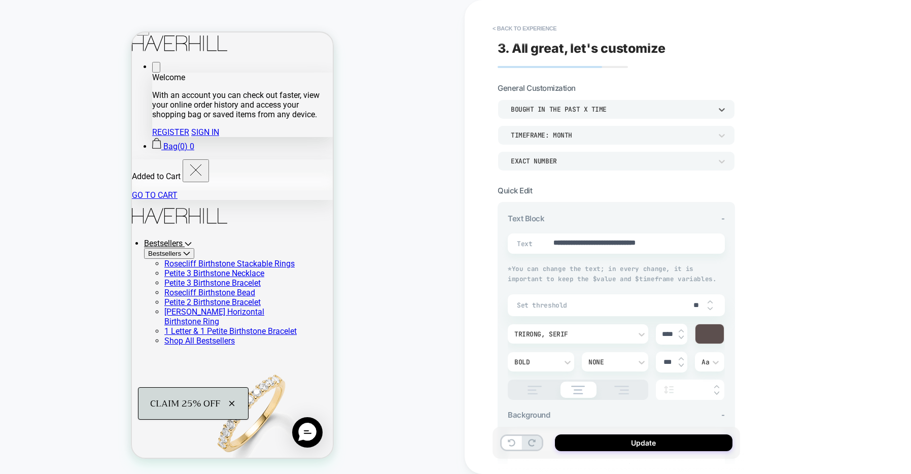
click at [674, 112] on div "bought in the past x time" at bounding box center [611, 109] width 201 height 9
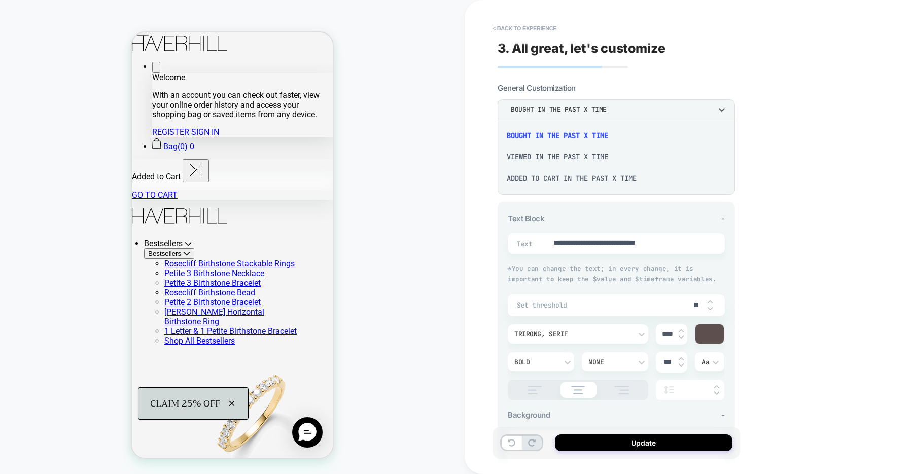
click at [593, 180] on div "Added to cart in the past x time" at bounding box center [616, 177] width 229 height 21
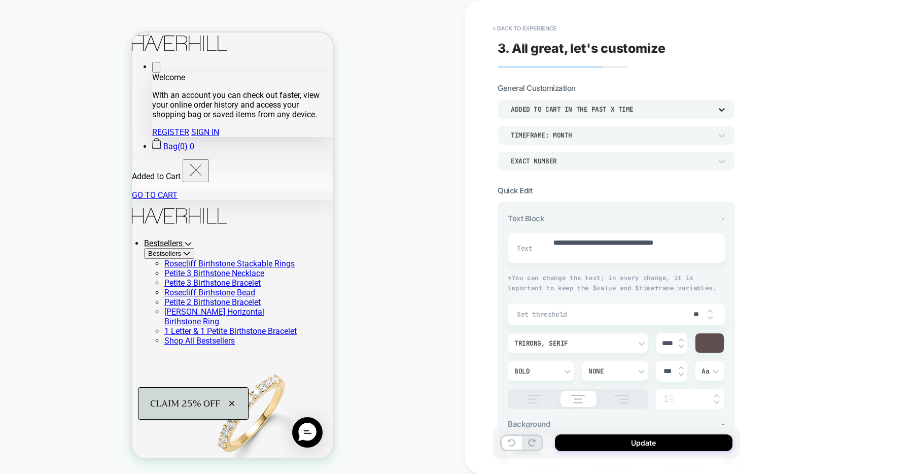
click at [722, 112] on icon at bounding box center [722, 110] width 10 height 10
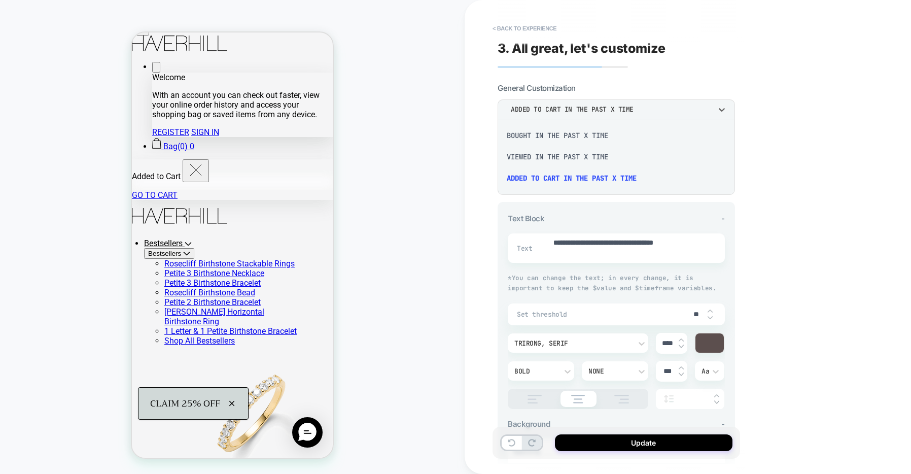
click at [600, 158] on div "viewed in the past x time" at bounding box center [616, 156] width 229 height 21
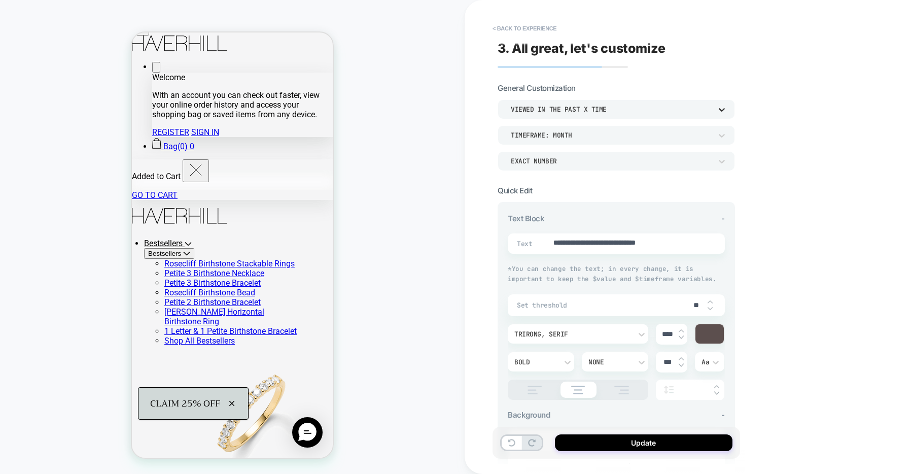
click at [723, 113] on icon at bounding box center [722, 110] width 10 height 10
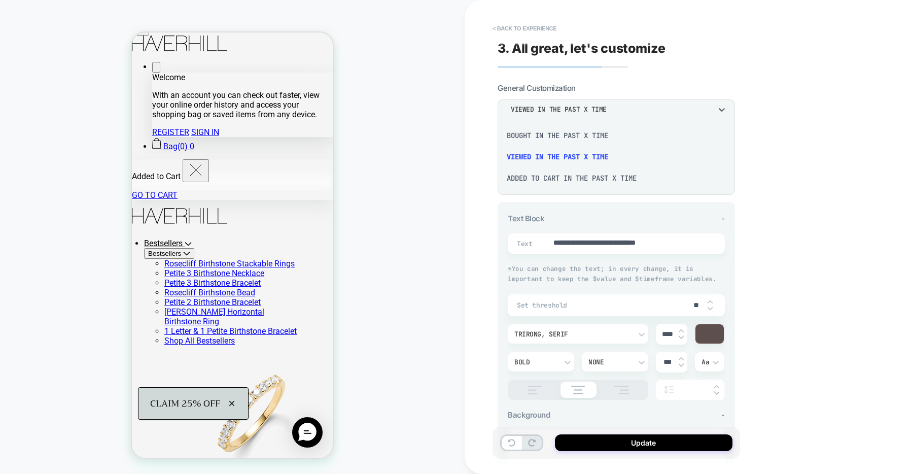
click at [637, 177] on div "Added to cart in the past x time" at bounding box center [616, 177] width 229 height 21
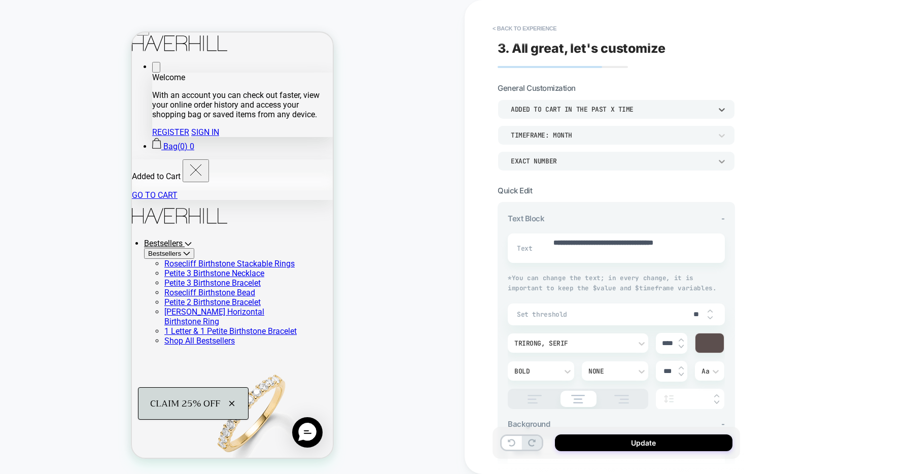
click at [722, 160] on icon at bounding box center [722, 161] width 10 height 10
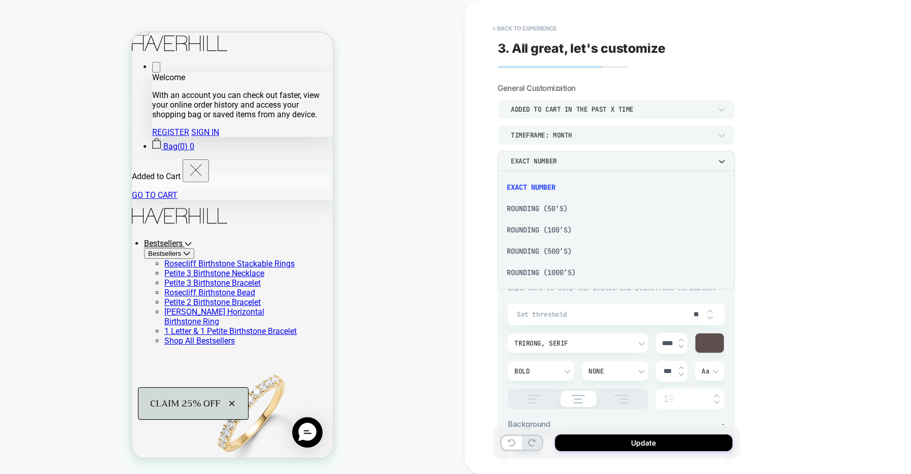
click at [557, 227] on div "Rounding (100’s)" at bounding box center [616, 229] width 229 height 21
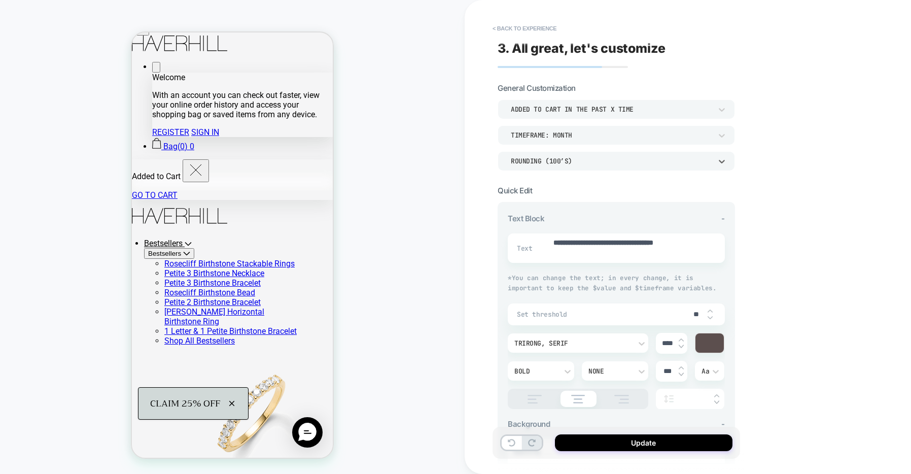
click at [634, 157] on div "Rounding (100’s)" at bounding box center [611, 161] width 201 height 9
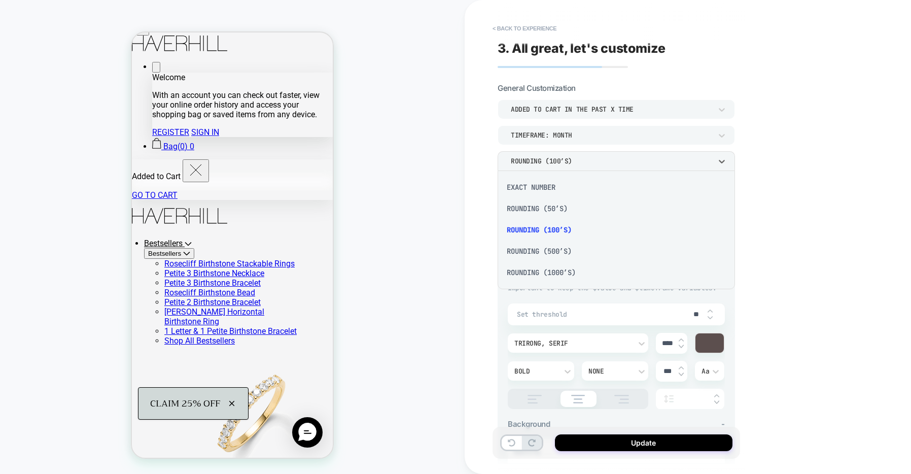
click at [615, 212] on div "Rounding (50’s)" at bounding box center [616, 208] width 229 height 21
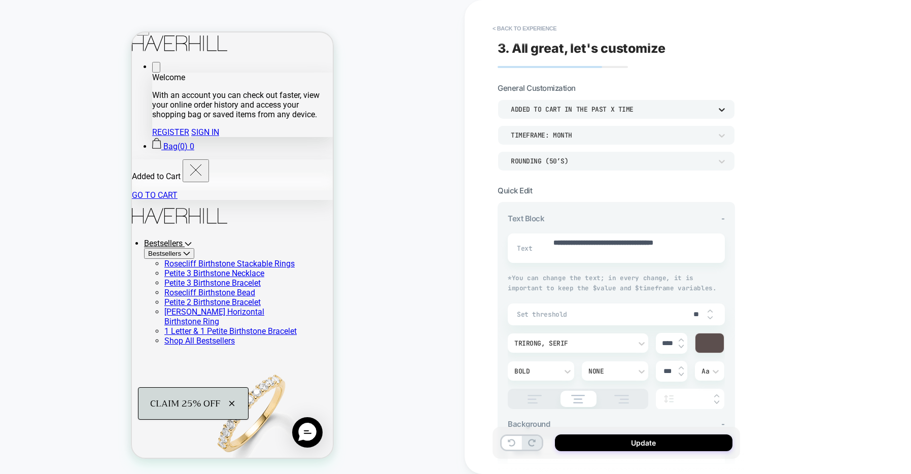
click at [724, 111] on icon at bounding box center [722, 110] width 10 height 10
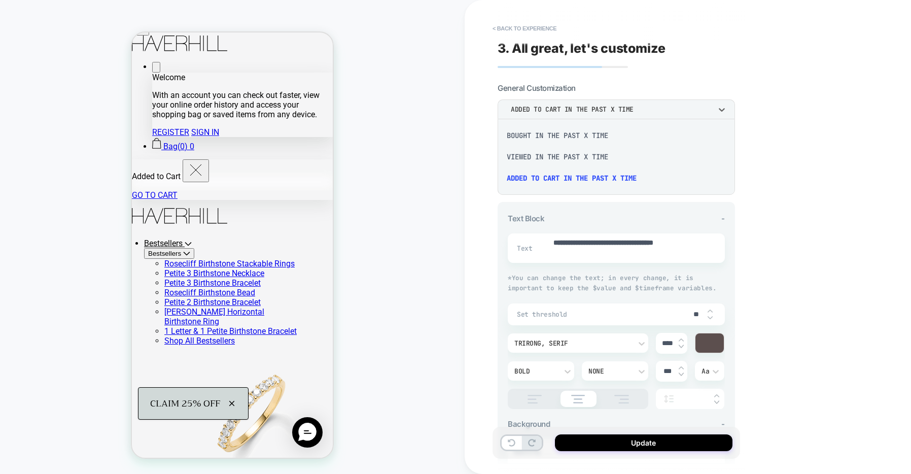
click at [606, 140] on div "bought in the past x time" at bounding box center [616, 135] width 229 height 21
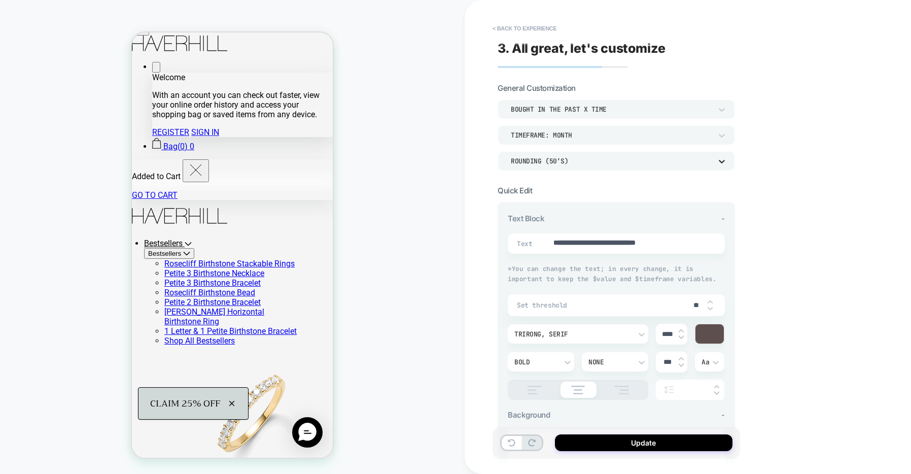
click at [723, 160] on icon at bounding box center [722, 161] width 10 height 10
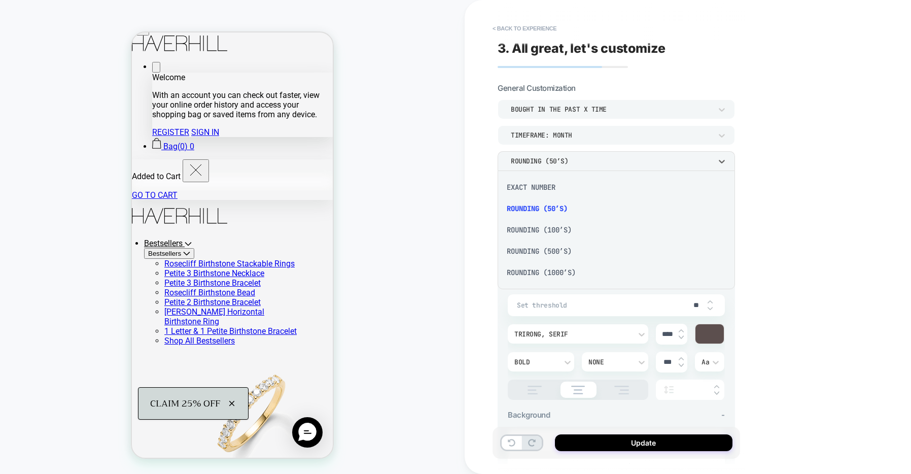
click at [604, 186] on div "EXACT NUMBER" at bounding box center [616, 187] width 229 height 21
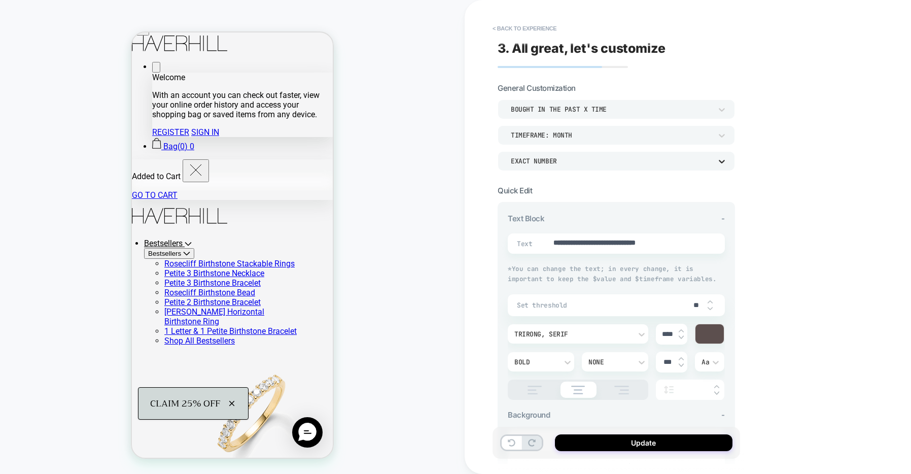
click at [725, 166] on icon at bounding box center [722, 161] width 10 height 10
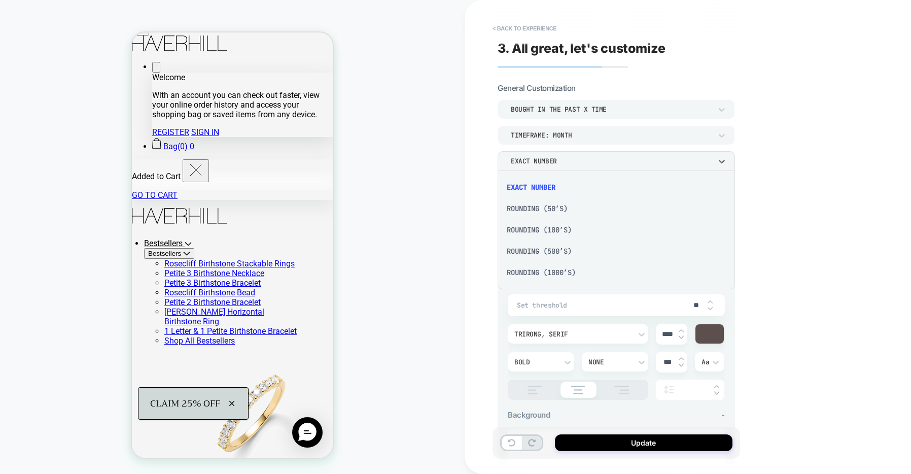
click at [571, 209] on div "Rounding (50’s)" at bounding box center [616, 208] width 229 height 21
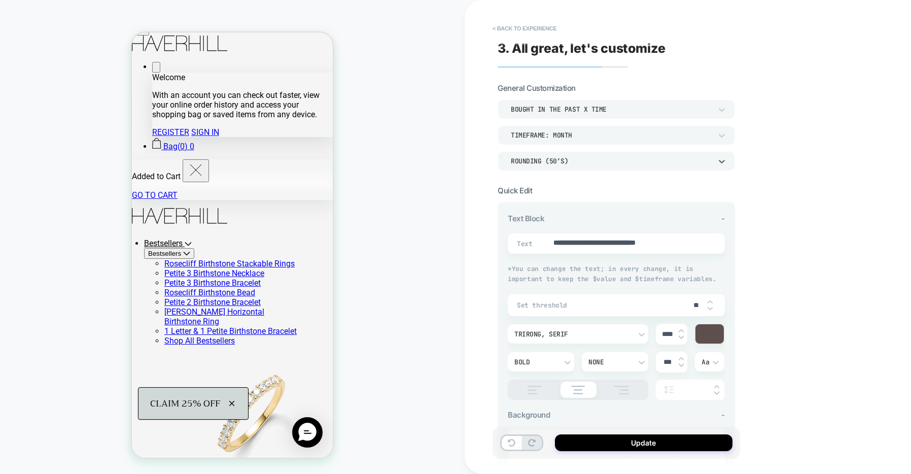
click at [711, 156] on div "Rounding (50’s)" at bounding box center [611, 161] width 211 height 11
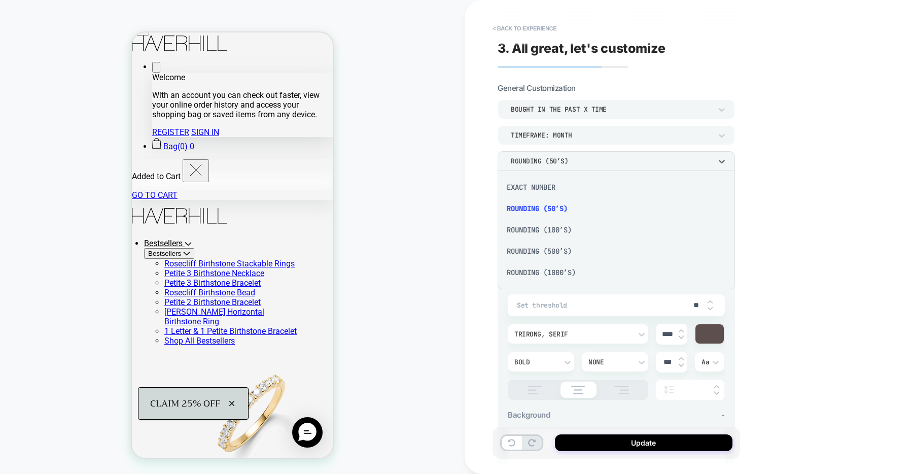
click at [797, 201] on div at bounding box center [455, 237] width 911 height 474
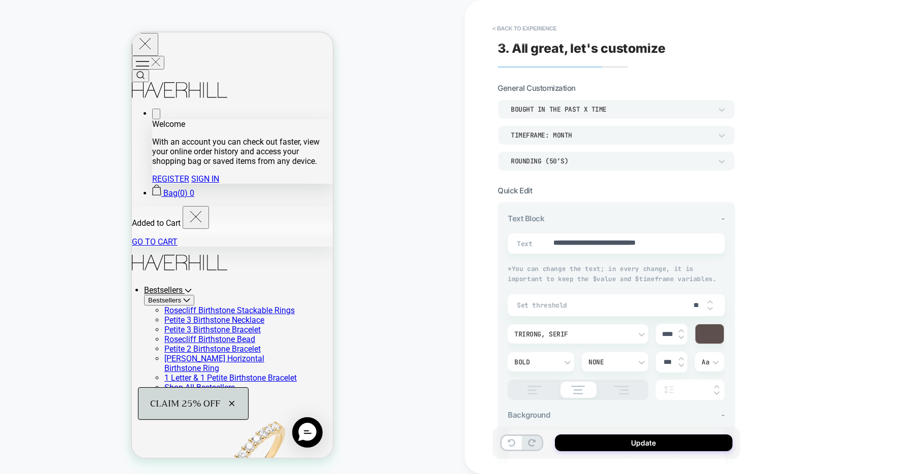
scroll to position [95, 0]
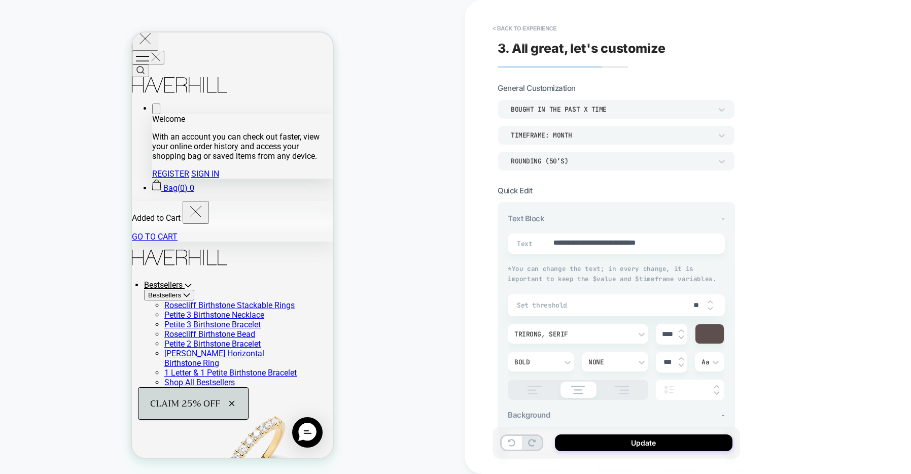
click at [152, 51] on button "Mobile Navigation" at bounding box center [148, 58] width 32 height 14
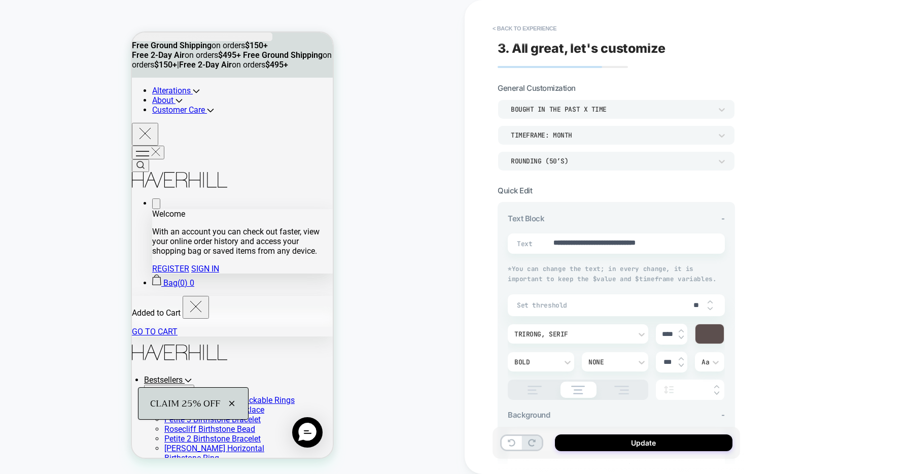
scroll to position [0, 0]
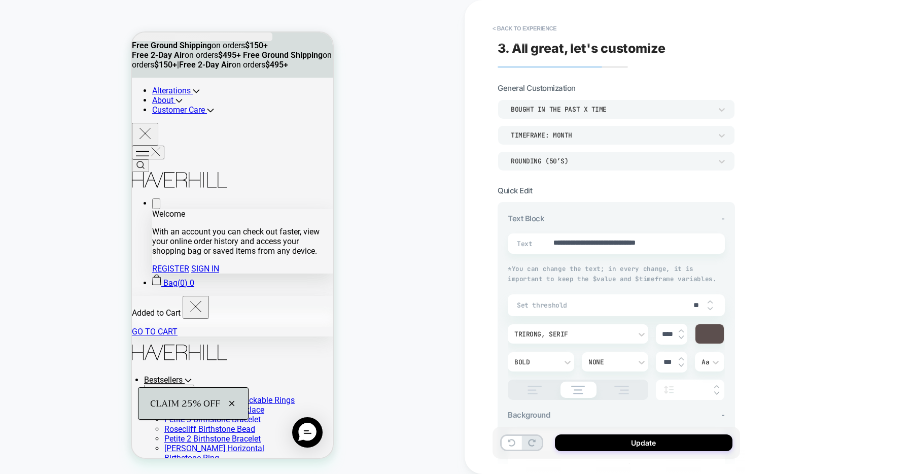
click at [151, 146] on button "Mobile Navigation" at bounding box center [148, 153] width 32 height 14
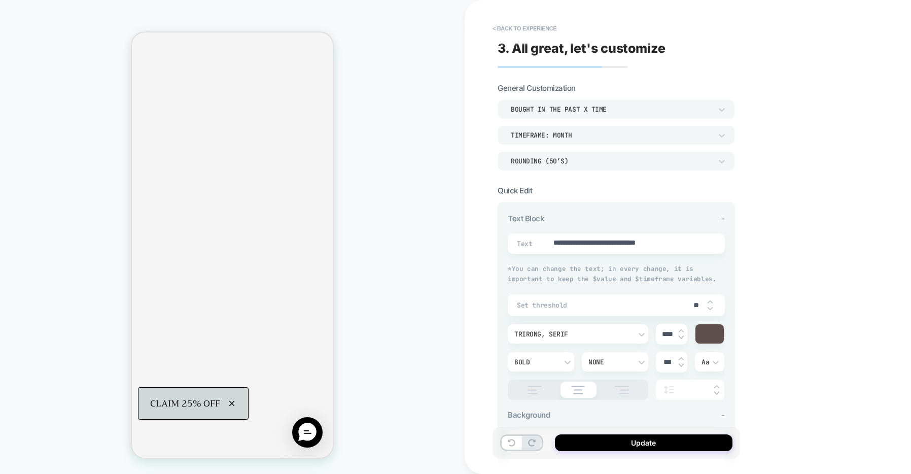
scroll to position [1775, 0]
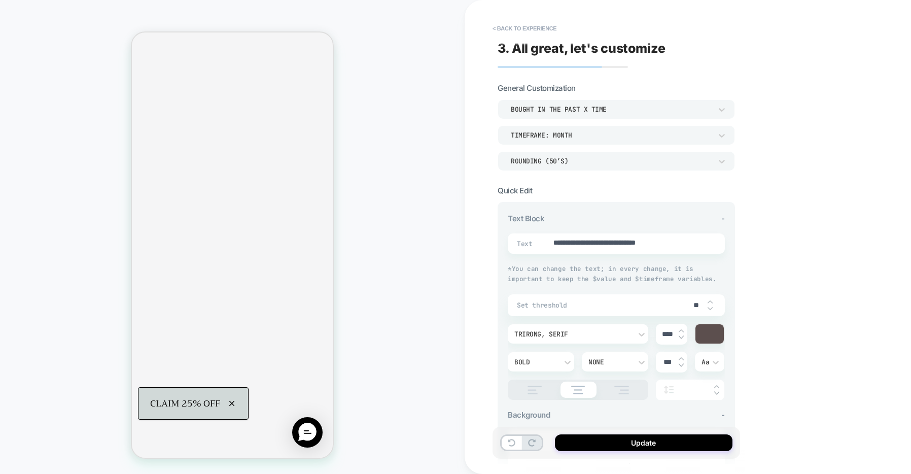
scroll to position [1844, 0]
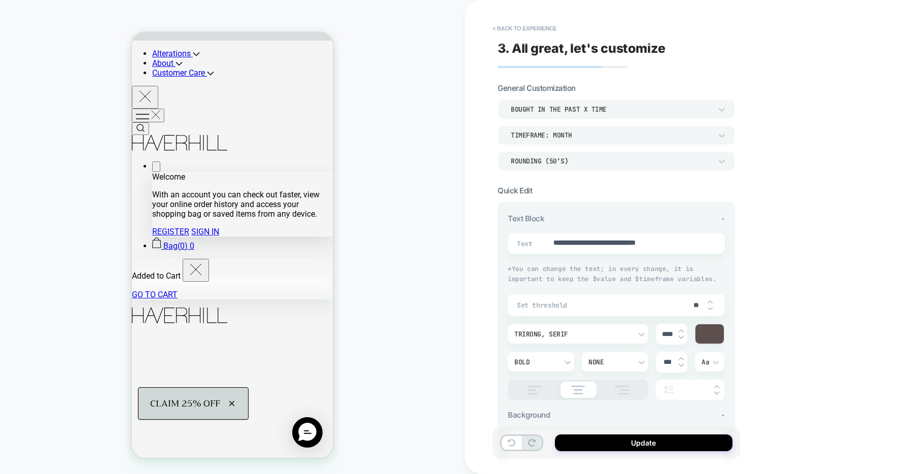
scroll to position [77, 0]
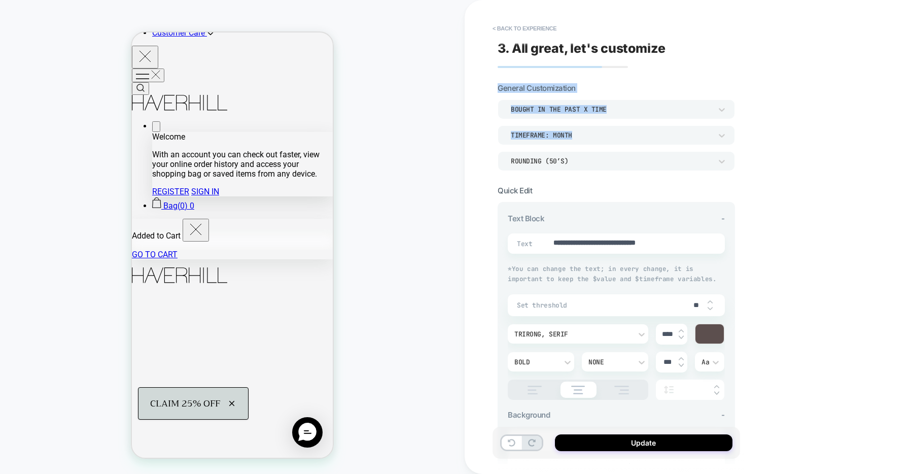
drag, startPoint x: 862, startPoint y: 125, endPoint x: 844, endPoint y: 77, distance: 51.7
click at [844, 77] on div "**********" at bounding box center [688, 237] width 447 height 474
click at [820, 125] on div "**********" at bounding box center [688, 237] width 447 height 474
click at [723, 160] on icon at bounding box center [722, 162] width 6 height 4
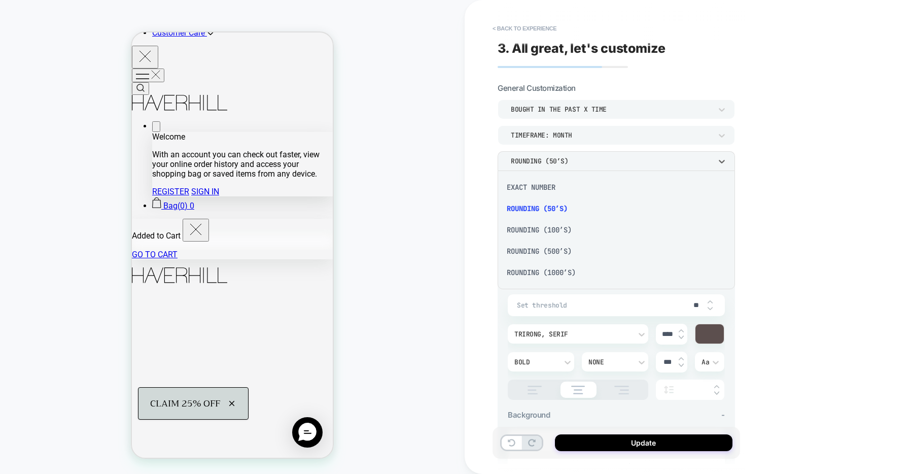
click at [797, 194] on div at bounding box center [455, 237] width 911 height 474
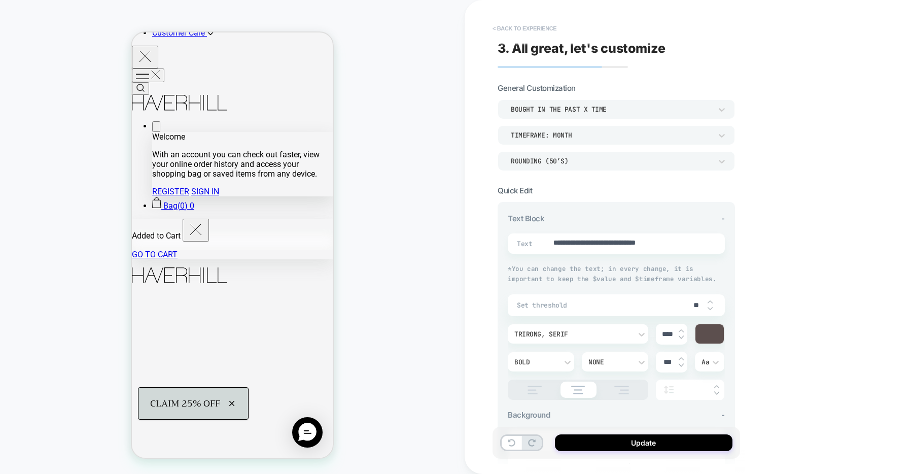
click at [533, 28] on button "< Back to experience" at bounding box center [525, 28] width 74 height 16
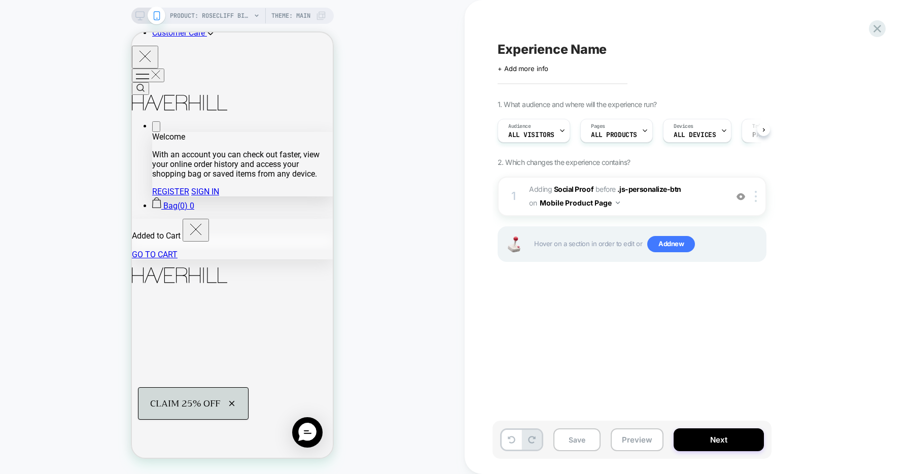
scroll to position [0, 1]
click at [672, 196] on span "#_loomi_addon_1758128750281 Adding Social Proof BEFORE .js-personalize-btn .js-…" at bounding box center [625, 196] width 193 height 27
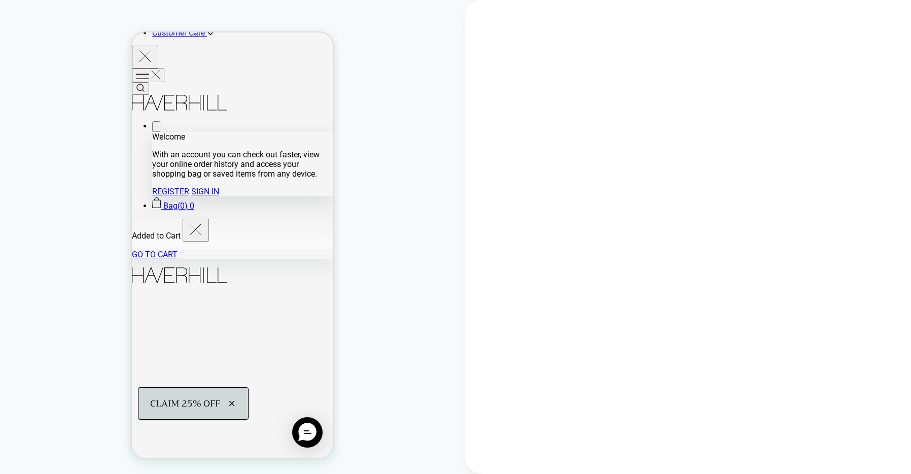
scroll to position [137, 0]
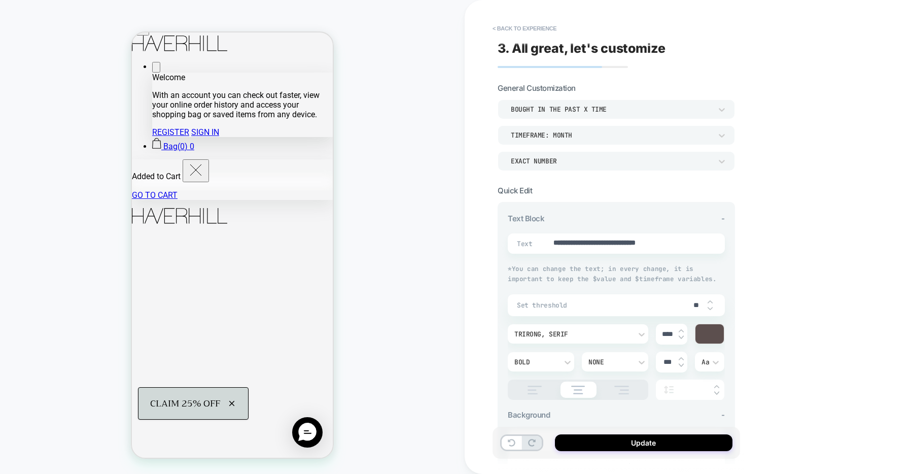
click at [715, 163] on div "EXACT NUMBER" at bounding box center [611, 161] width 211 height 11
click at [652, 444] on button "Update" at bounding box center [644, 442] width 178 height 17
type textarea "*"
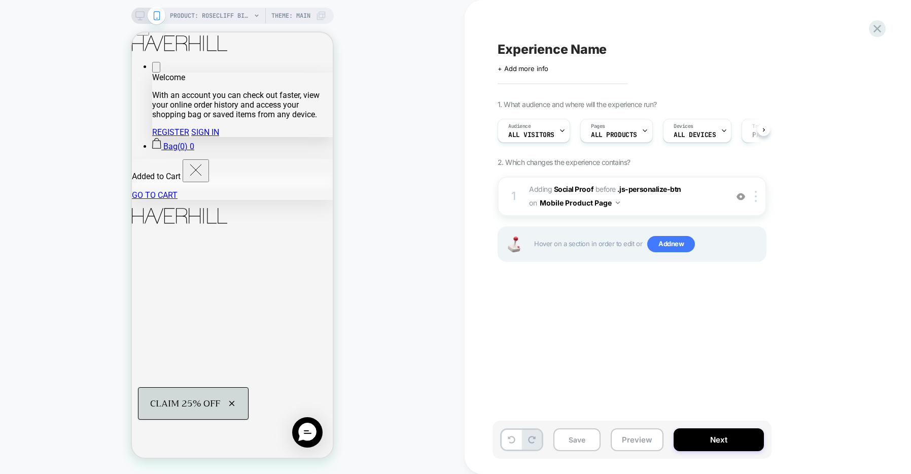
scroll to position [0, 1]
click at [587, 52] on span "Experience Name" at bounding box center [552, 49] width 109 height 15
type textarea "**********"
click at [705, 446] on button "Next" at bounding box center [719, 439] width 90 height 23
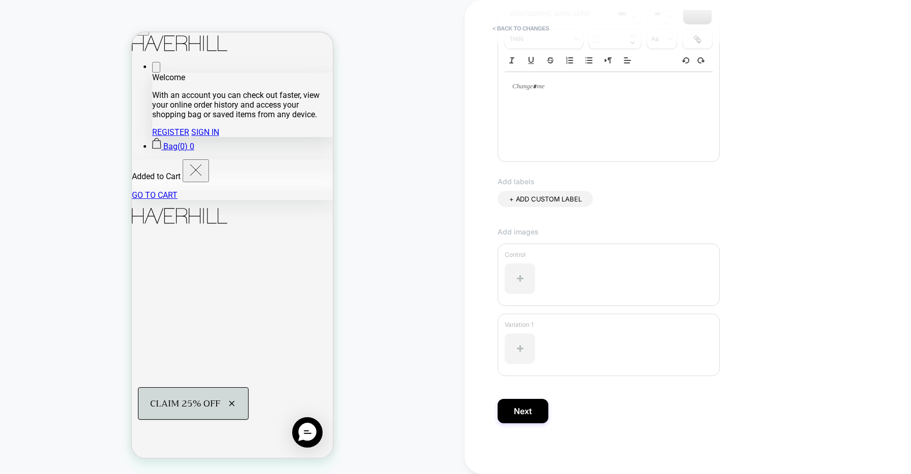
scroll to position [174, 0]
type input "**********"
click at [540, 408] on button "Next" at bounding box center [523, 411] width 51 height 24
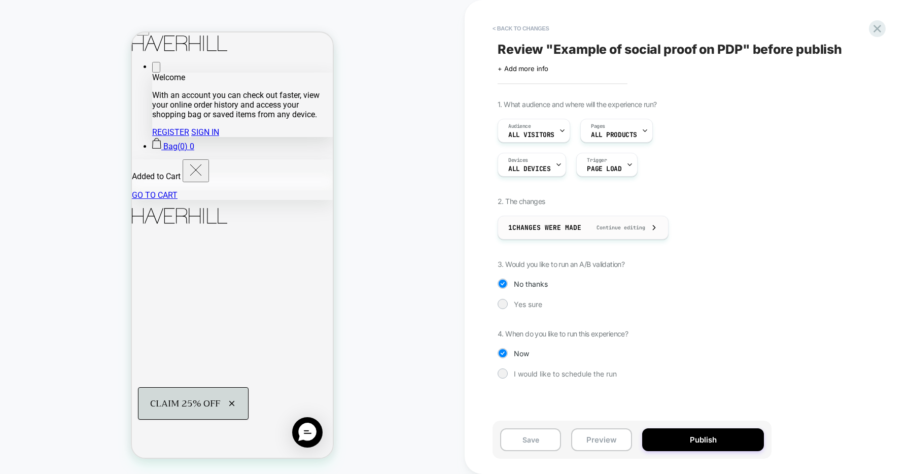
click at [640, 229] on span "Continue editing" at bounding box center [616, 227] width 59 height 7
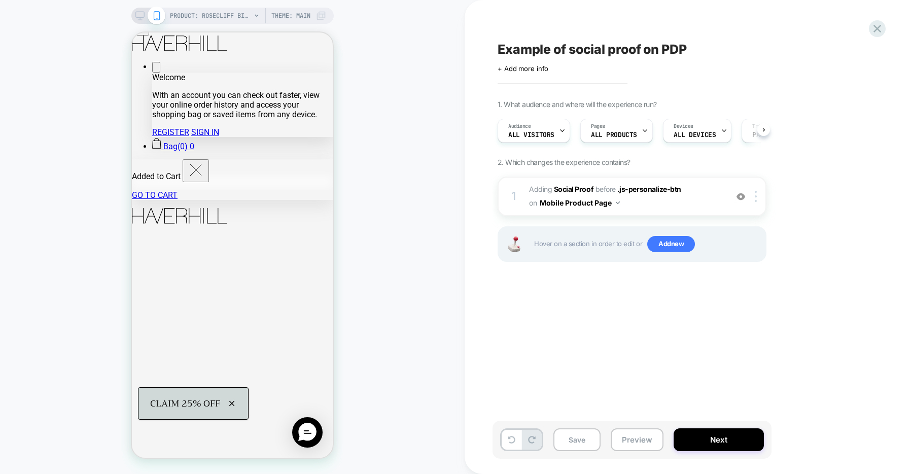
scroll to position [0, 1]
drag, startPoint x: 619, startPoint y: 326, endPoint x: 637, endPoint y: 309, distance: 25.5
click at [619, 326] on div "Example of social proof on PDP Click to edit experience details + Add more info…" at bounding box center [683, 237] width 381 height 454
click at [765, 129] on icon at bounding box center [764, 130] width 4 height 4
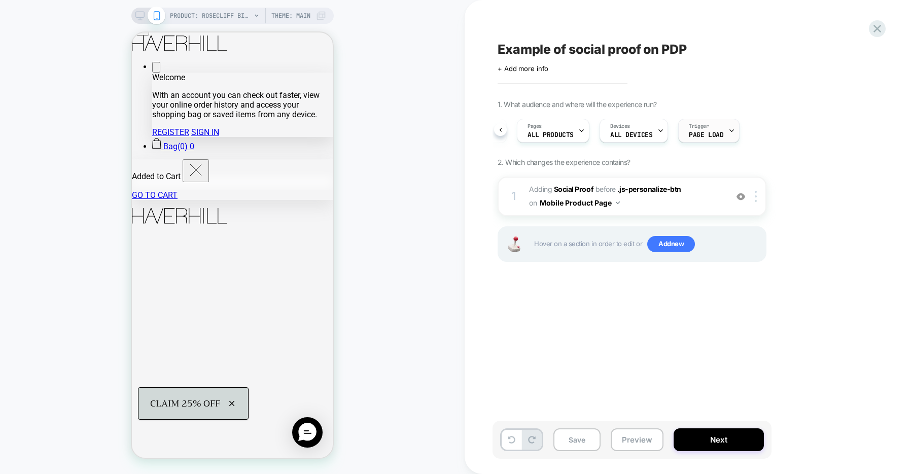
click at [729, 133] on icon at bounding box center [732, 130] width 7 height 7
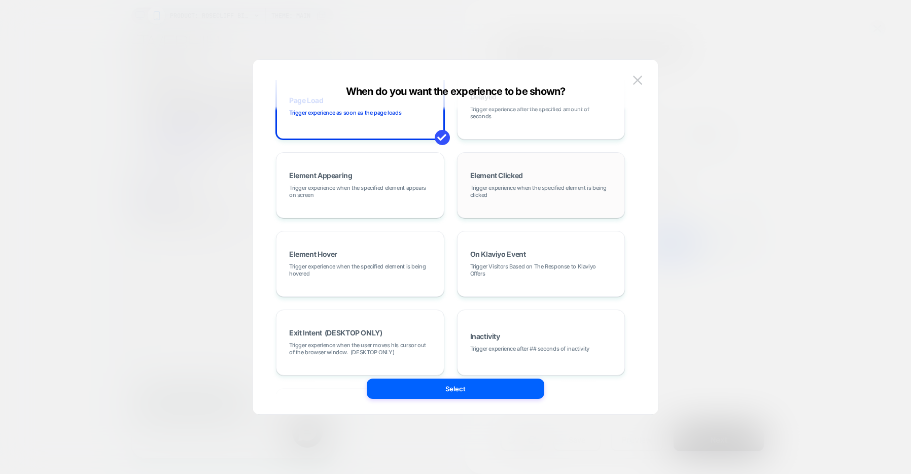
scroll to position [128, 0]
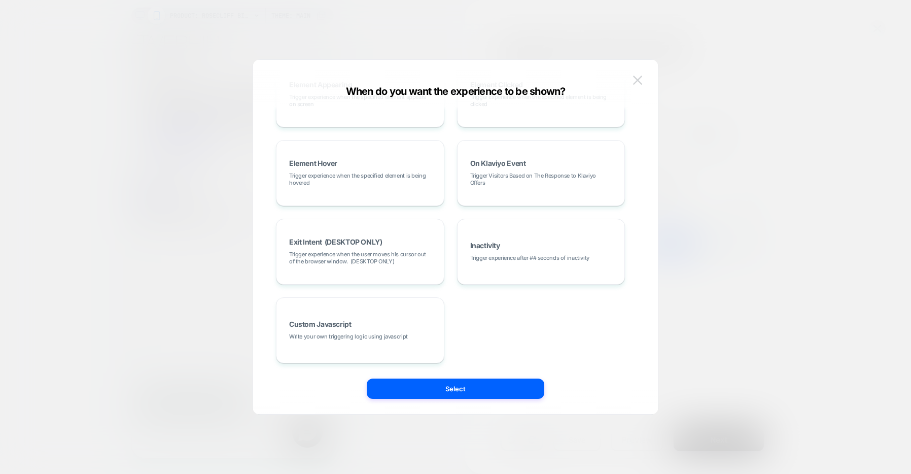
click at [637, 77] on img at bounding box center [637, 80] width 9 height 9
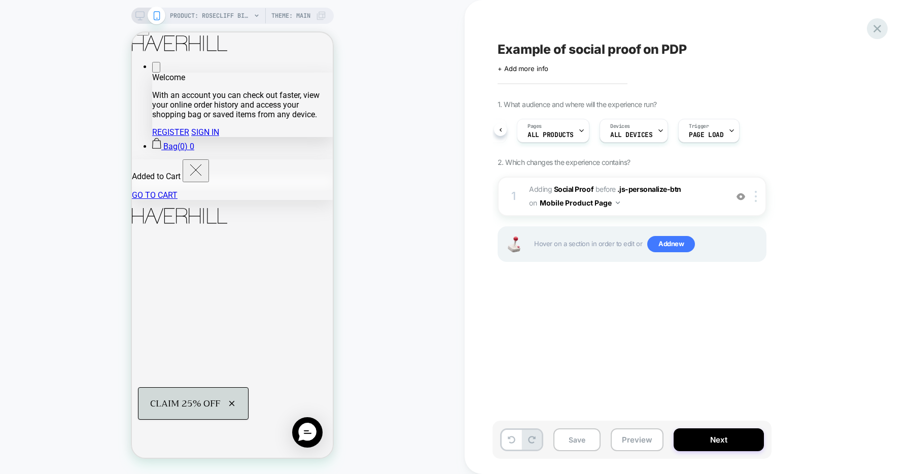
click at [877, 32] on icon at bounding box center [878, 29] width 14 height 14
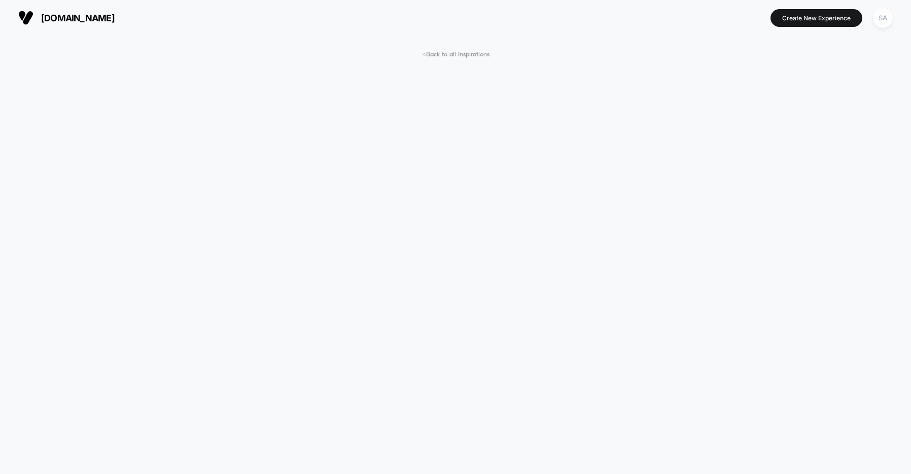
click at [886, 14] on div "SA" at bounding box center [883, 18] width 20 height 20
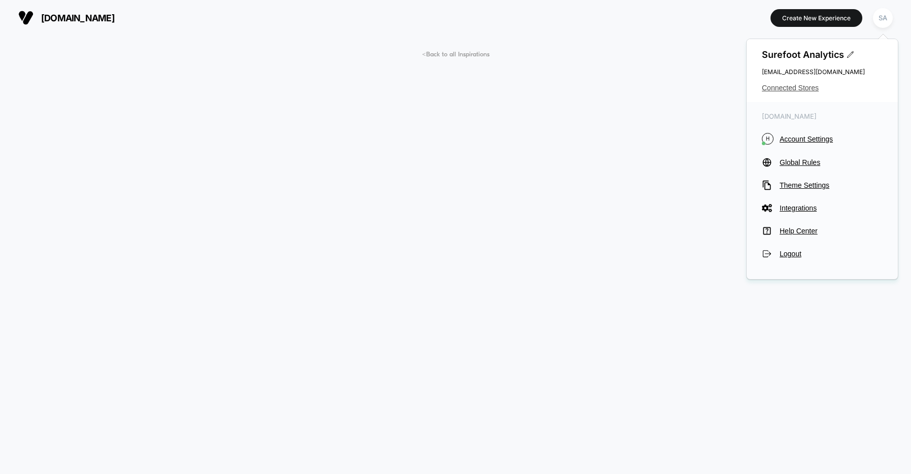
click at [791, 87] on span "Connected Stores" at bounding box center [822, 88] width 121 height 8
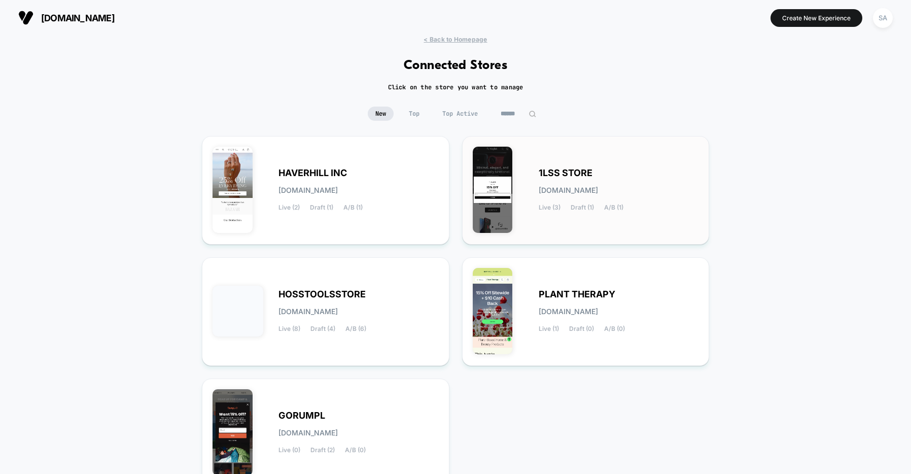
click at [598, 187] on span "[DOMAIN_NAME]" at bounding box center [568, 190] width 59 height 7
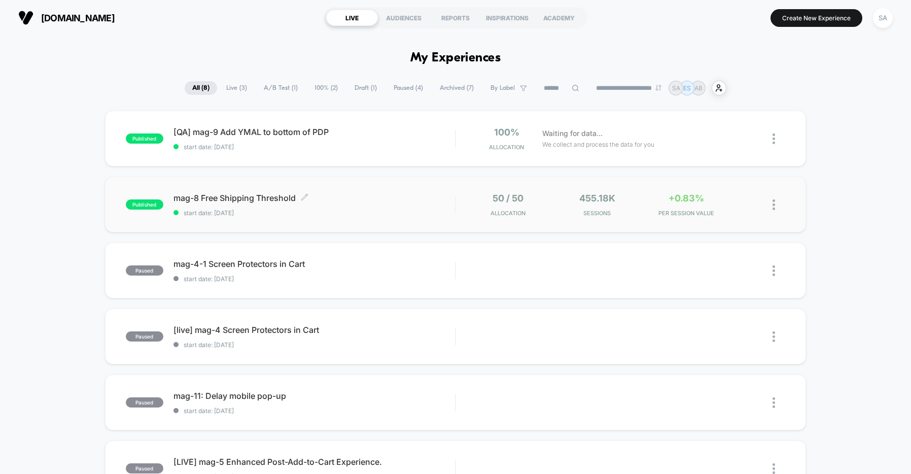
click at [266, 199] on span "mag-8 Free Shipping Threshold Click to edit experience details" at bounding box center [315, 198] width 282 height 10
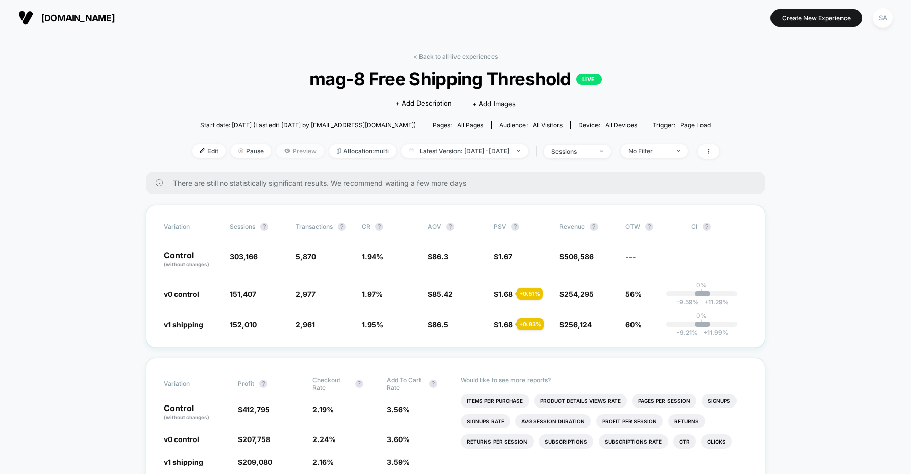
click at [277, 150] on span "Preview" at bounding box center [301, 151] width 48 height 14
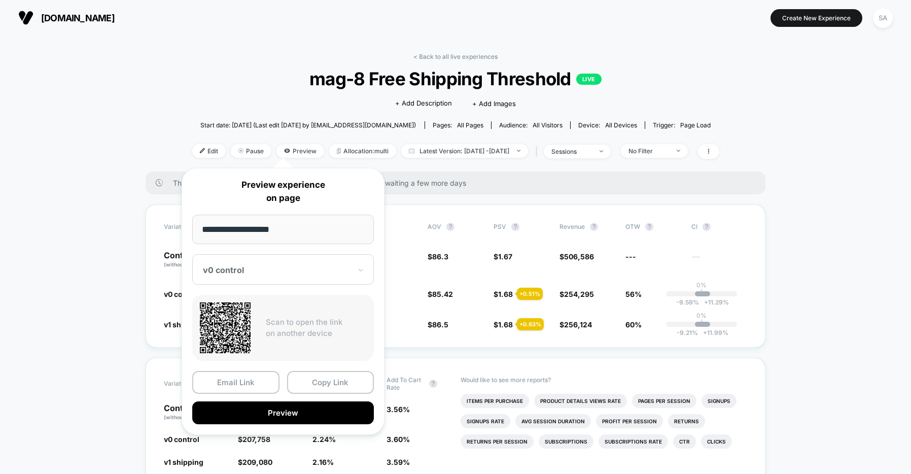
click at [349, 272] on div at bounding box center [277, 270] width 148 height 10
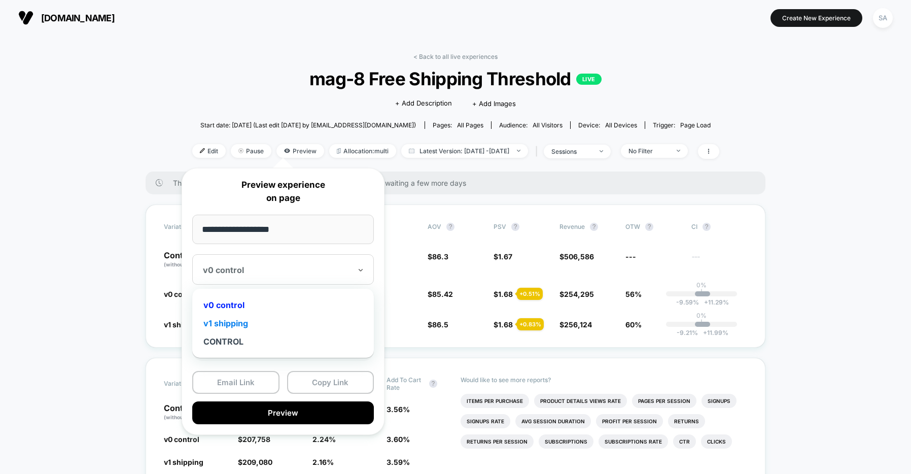
click at [242, 324] on div "v1 shipping" at bounding box center [283, 323] width 172 height 18
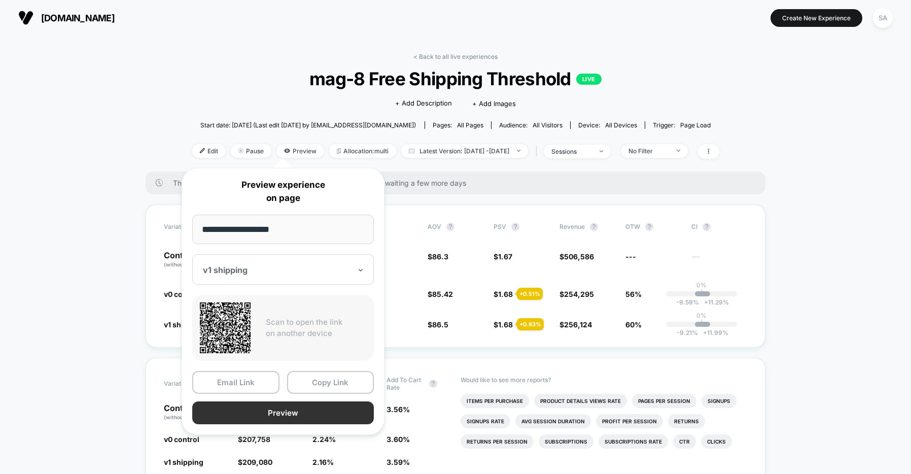
click at [315, 411] on button "Preview" at bounding box center [283, 412] width 182 height 23
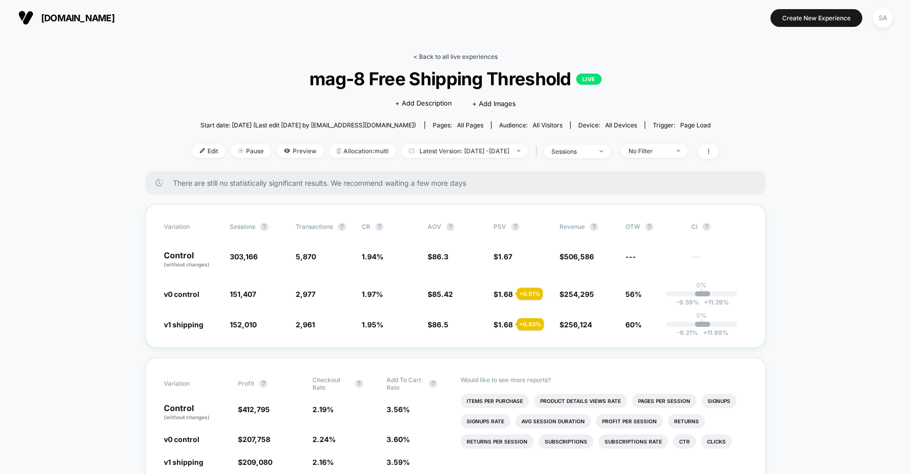
click at [468, 57] on link "< Back to all live experiences" at bounding box center [456, 57] width 84 height 8
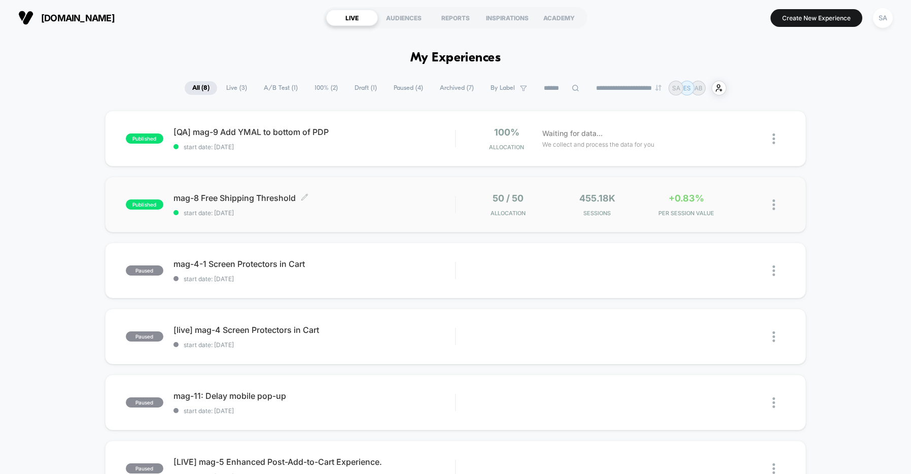
click at [265, 194] on span "mag-8 Free Shipping Threshold Click to edit experience details" at bounding box center [315, 198] width 282 height 10
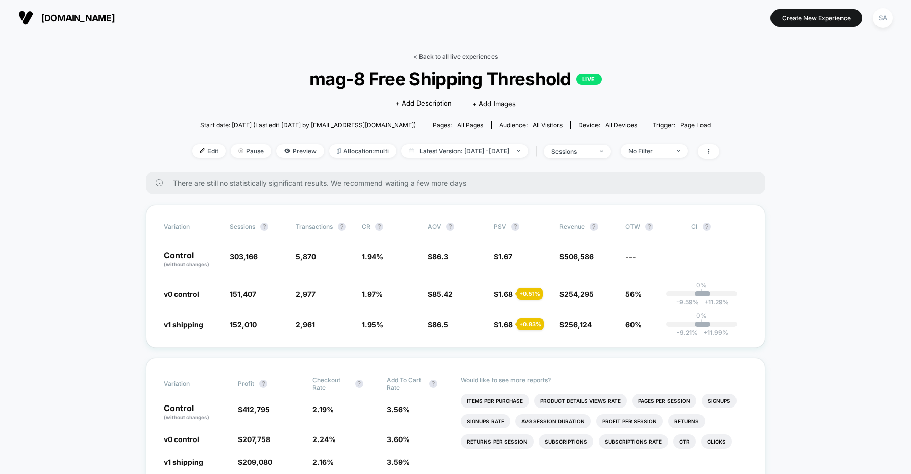
click at [497, 56] on link "< Back to all live experiences" at bounding box center [456, 57] width 84 height 8
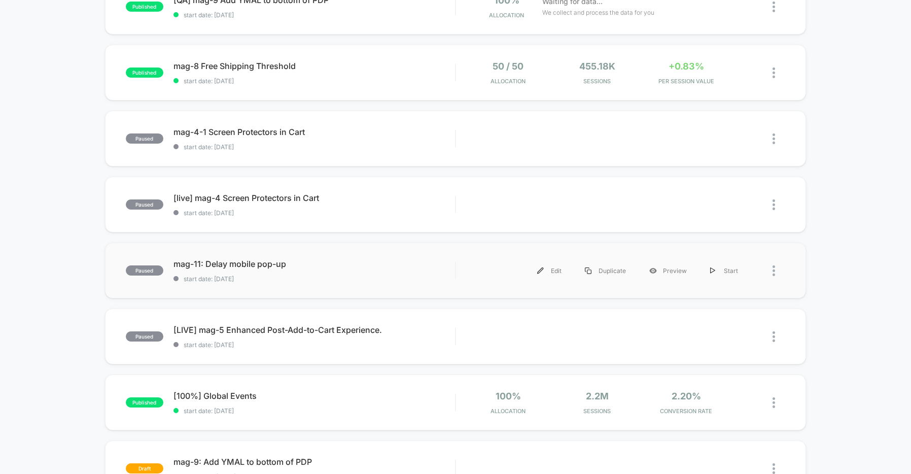
scroll to position [225, 0]
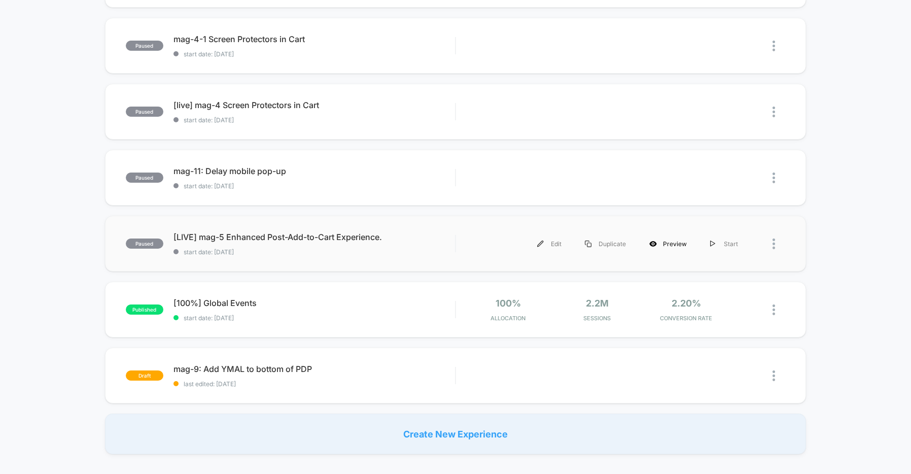
click at [669, 242] on div "Preview" at bounding box center [668, 243] width 61 height 23
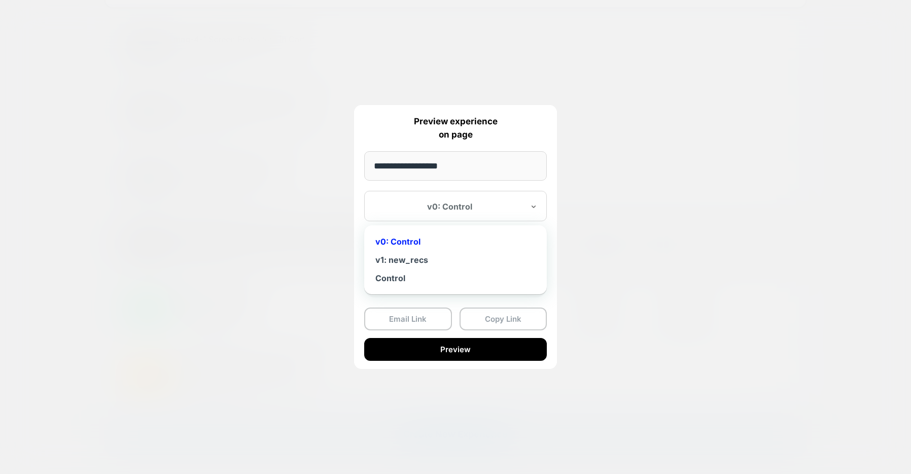
click at [501, 213] on div "v0: Control" at bounding box center [449, 206] width 151 height 12
click at [427, 265] on div "v1: new_recs" at bounding box center [455, 260] width 173 height 18
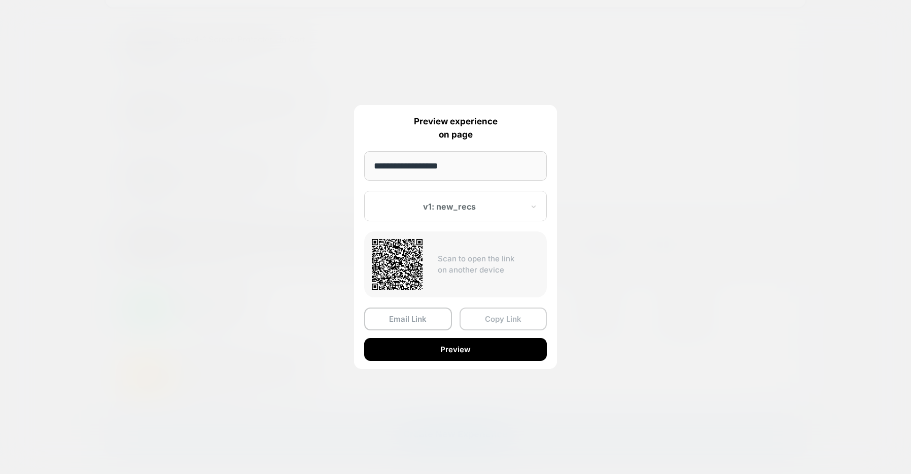
click at [499, 322] on button "Copy Link" at bounding box center [504, 319] width 88 height 23
